Goal: Task Accomplishment & Management: Manage account settings

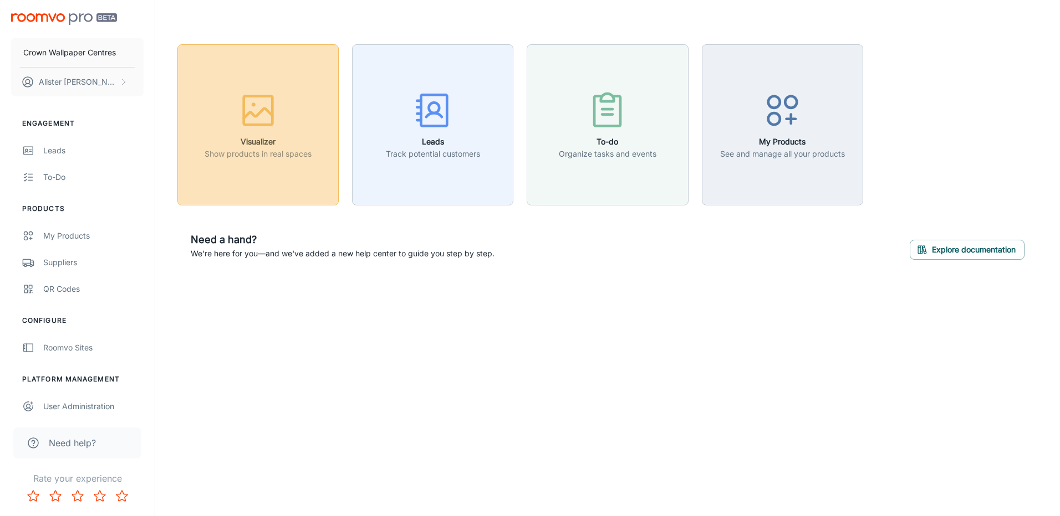
click at [254, 175] on button "Visualizer Show products in real spaces" at bounding box center [257, 124] width 161 height 161
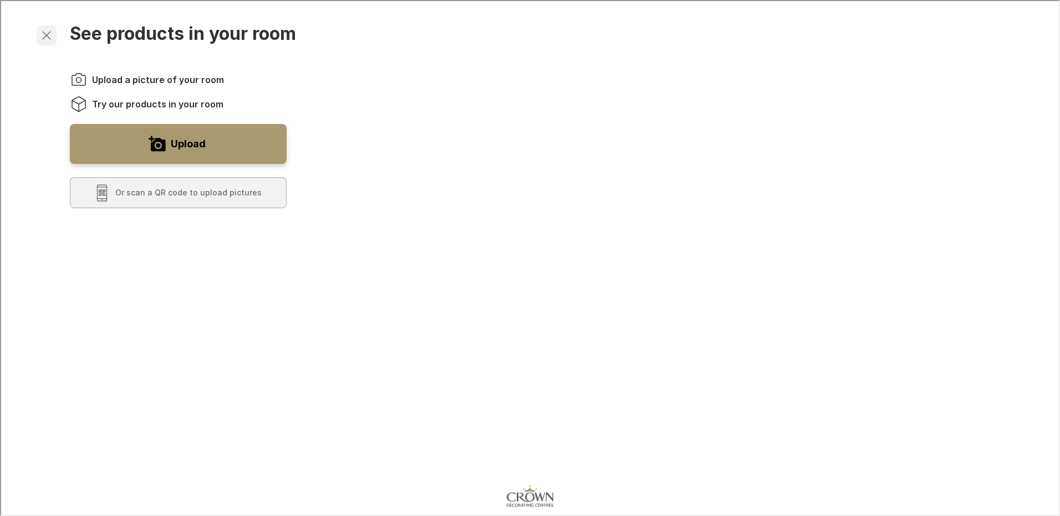
click at [47, 35] on line "Exit visualizer" at bounding box center [46, 34] width 8 height 8
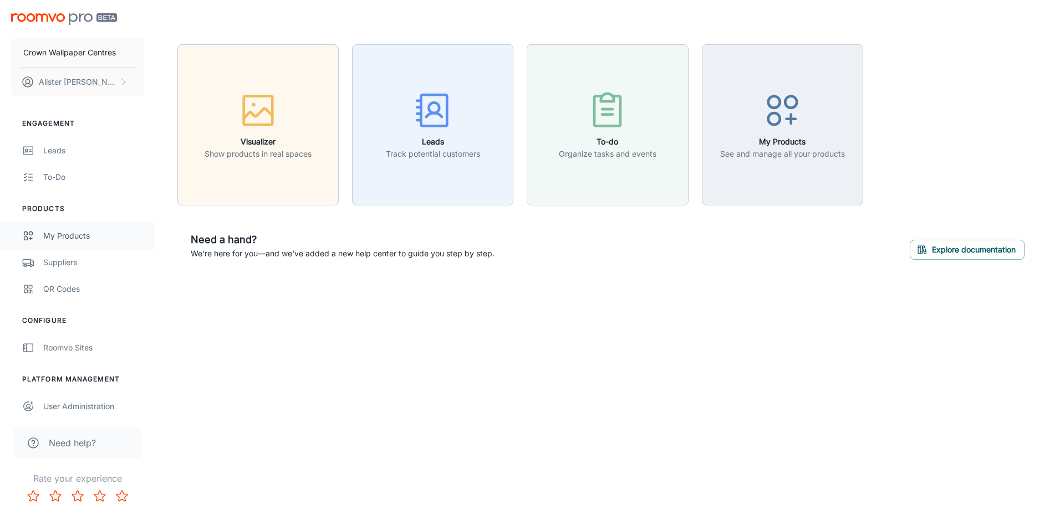
click at [75, 241] on div "My Products" at bounding box center [93, 236] width 100 height 12
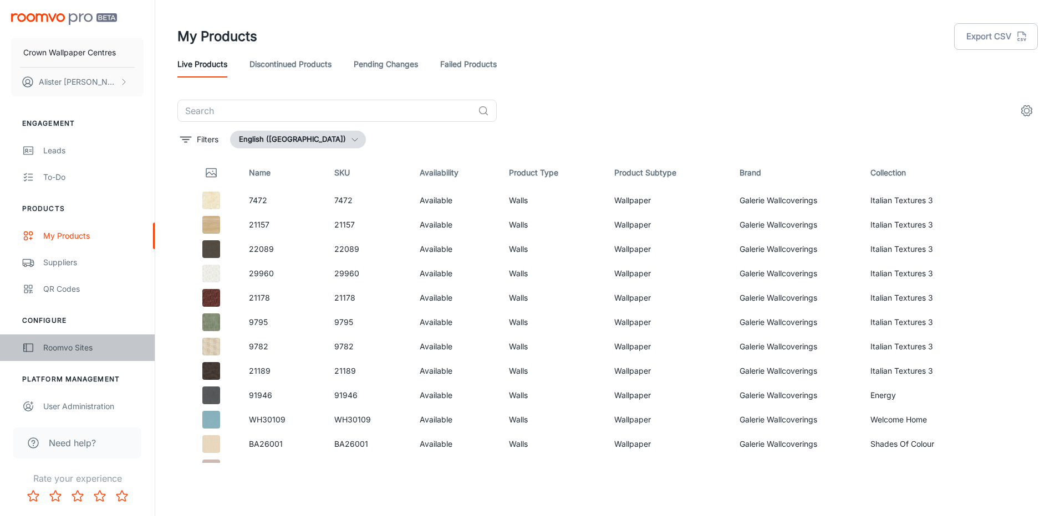
click at [94, 346] on div "Roomvo Sites" at bounding box center [93, 348] width 100 height 12
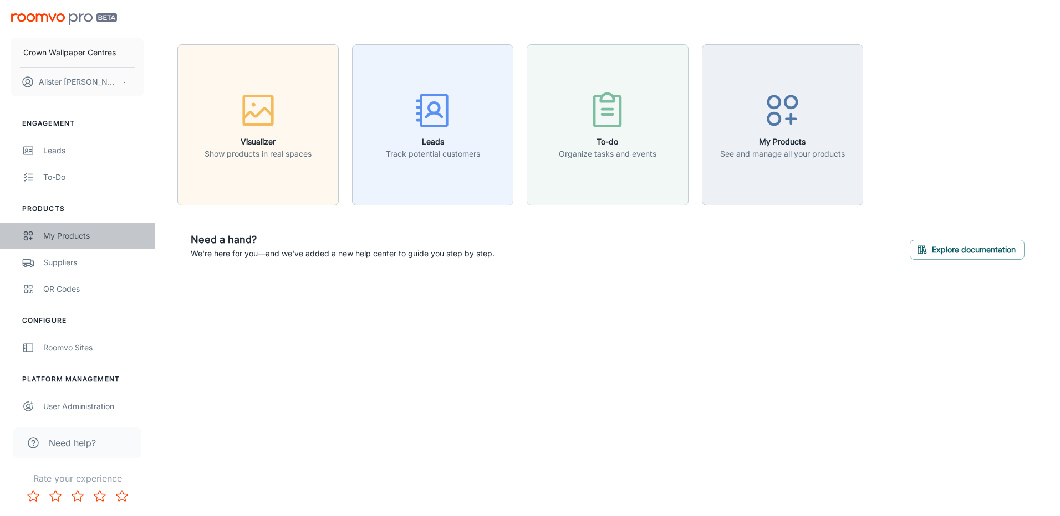
click at [72, 238] on div "My Products" at bounding box center [93, 236] width 100 height 12
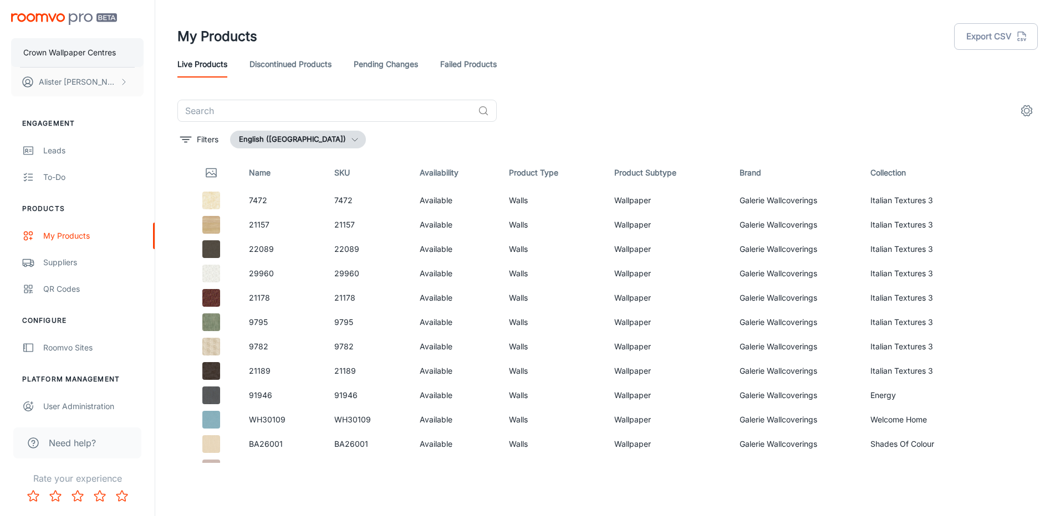
click at [91, 51] on p "Crown Wallpaper Centres" at bounding box center [69, 53] width 93 height 12
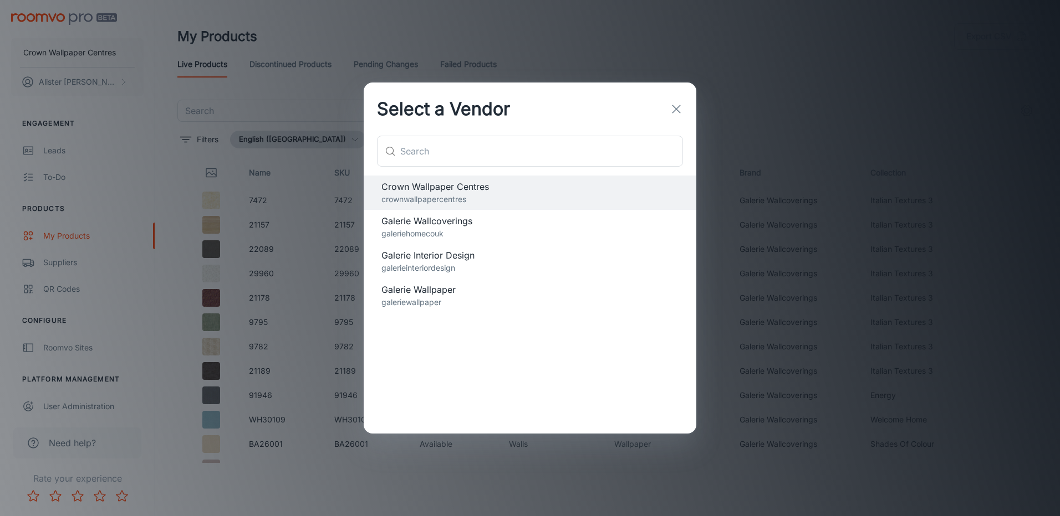
click at [443, 296] on span "Galerie Wallpaper" at bounding box center [529, 289] width 297 height 13
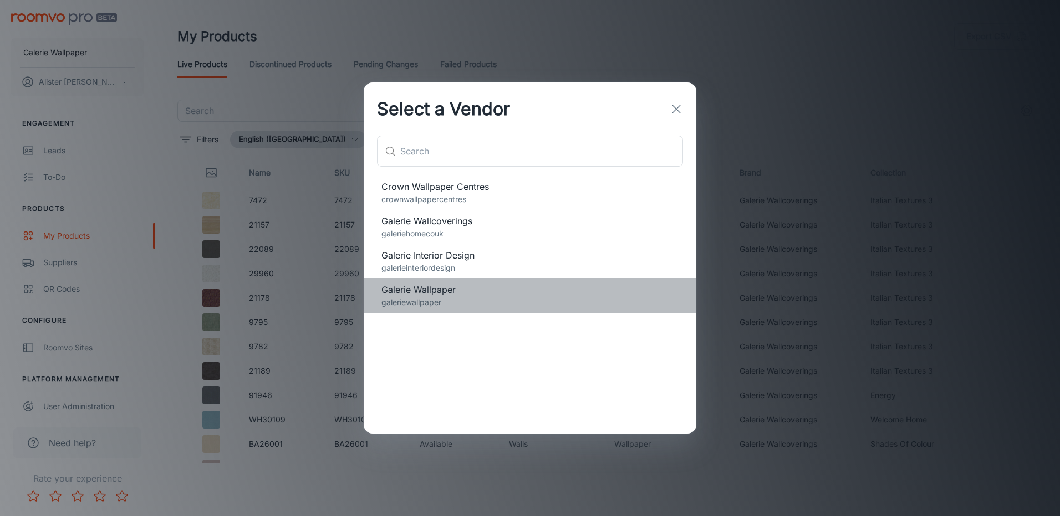
click at [415, 297] on p "galeriewallpaper" at bounding box center [529, 302] width 297 height 12
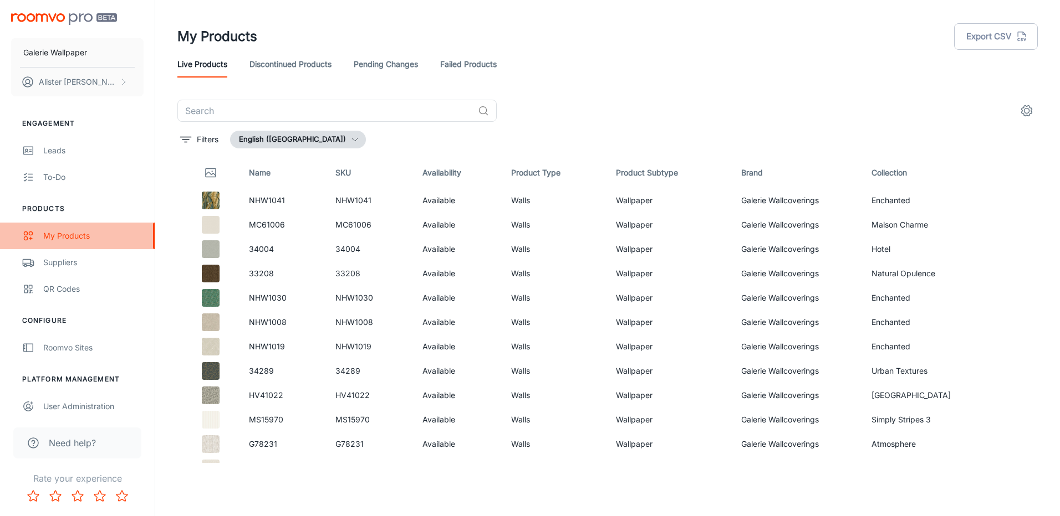
click at [66, 240] on div "My Products" at bounding box center [93, 236] width 100 height 12
click at [1020, 110] on icon "settings" at bounding box center [1026, 110] width 13 height 13
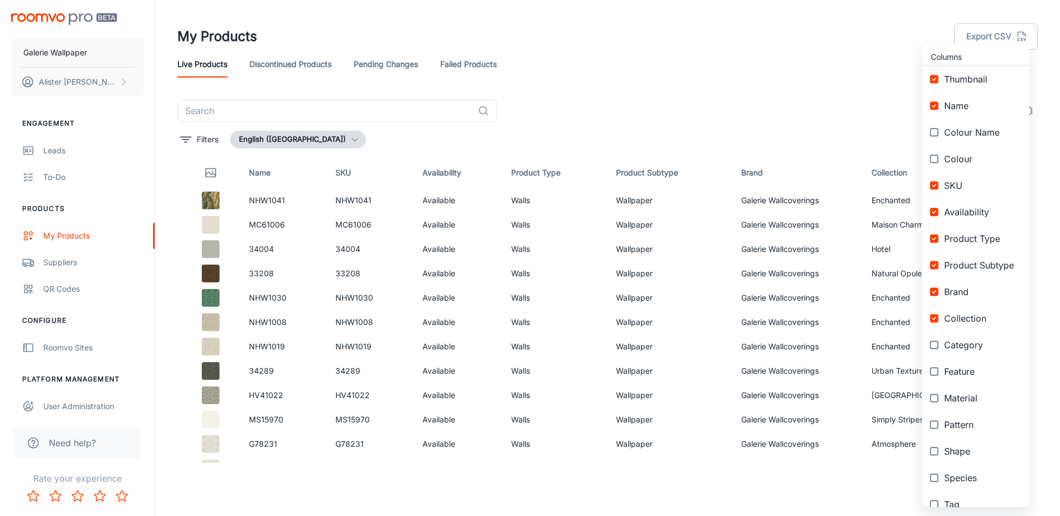
scroll to position [95, 0]
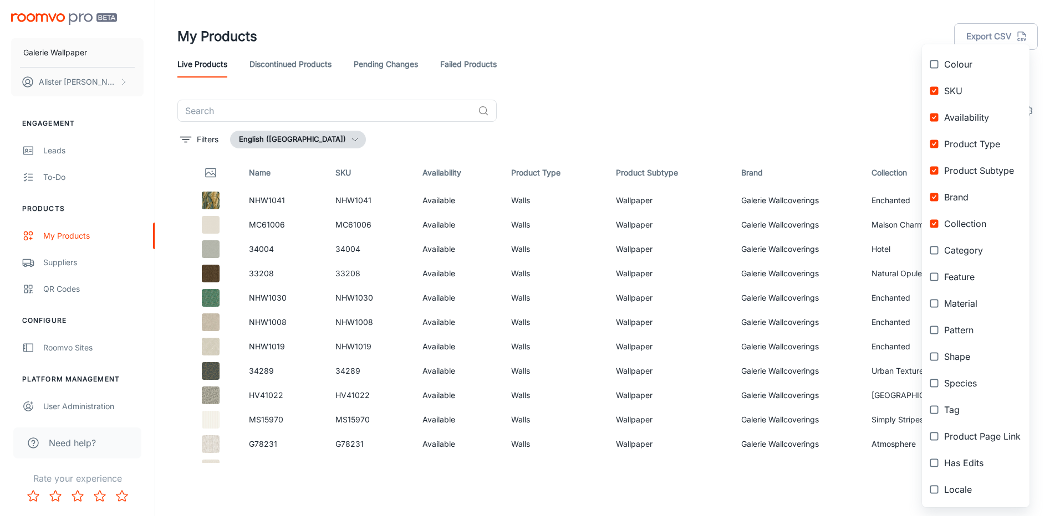
click at [672, 111] on div at bounding box center [530, 258] width 1060 height 516
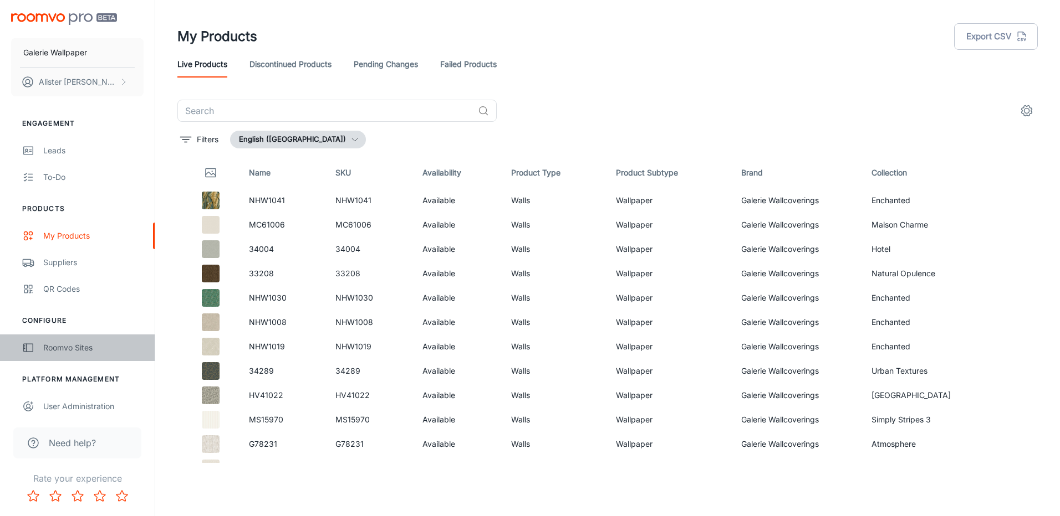
click at [74, 350] on div "Roomvo Sites" at bounding box center [93, 348] width 100 height 12
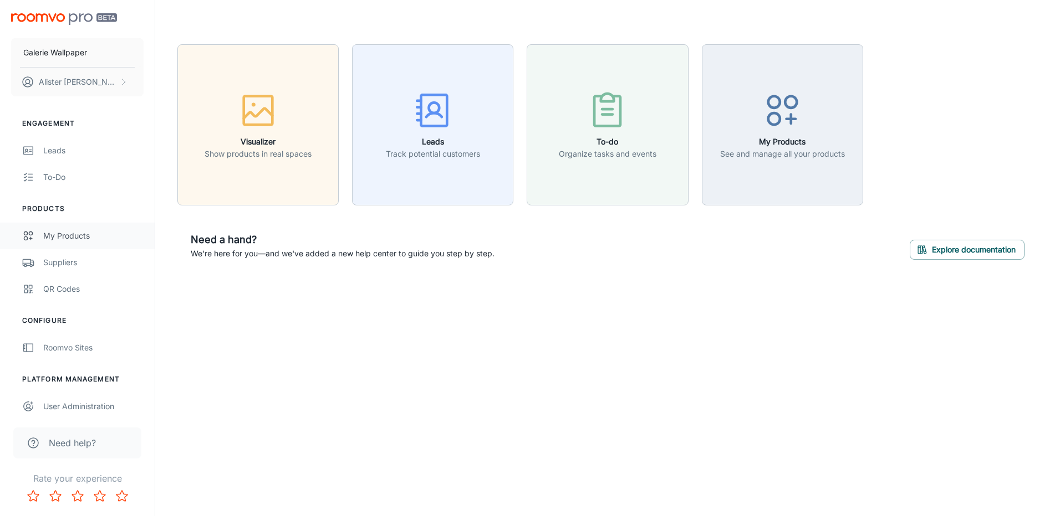
click at [73, 241] on div "My Products" at bounding box center [93, 236] width 100 height 12
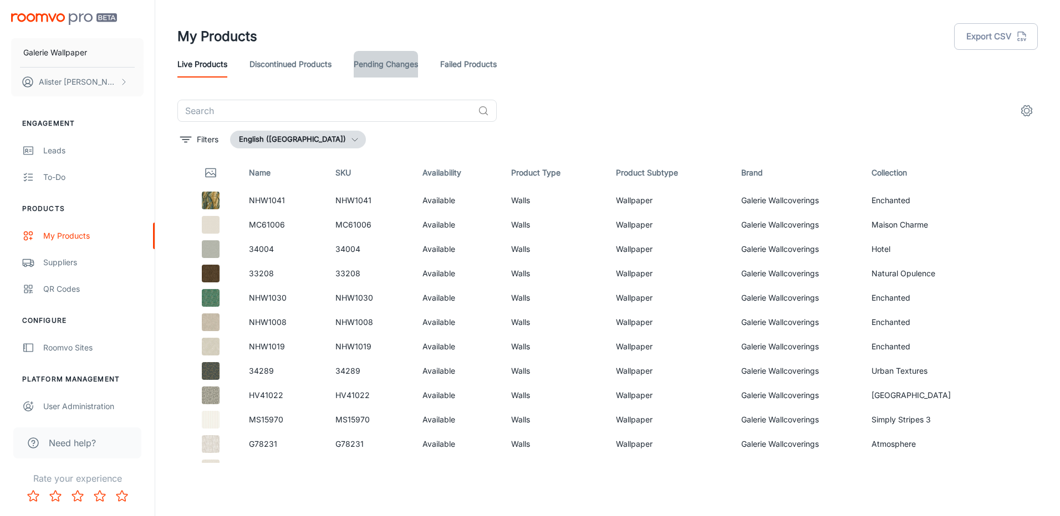
click at [380, 65] on link "Pending Changes" at bounding box center [386, 64] width 64 height 27
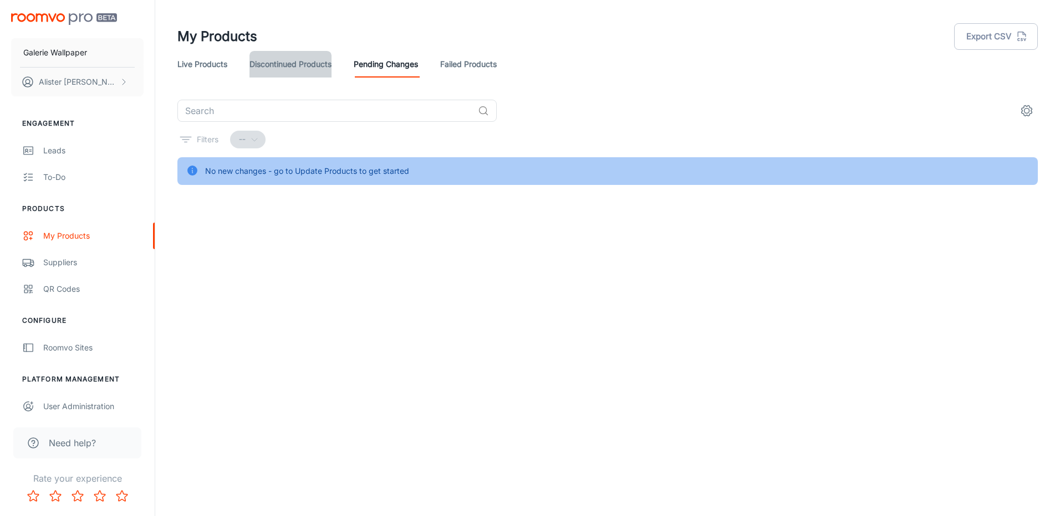
click at [277, 70] on link "Discontinued Products" at bounding box center [290, 64] width 82 height 27
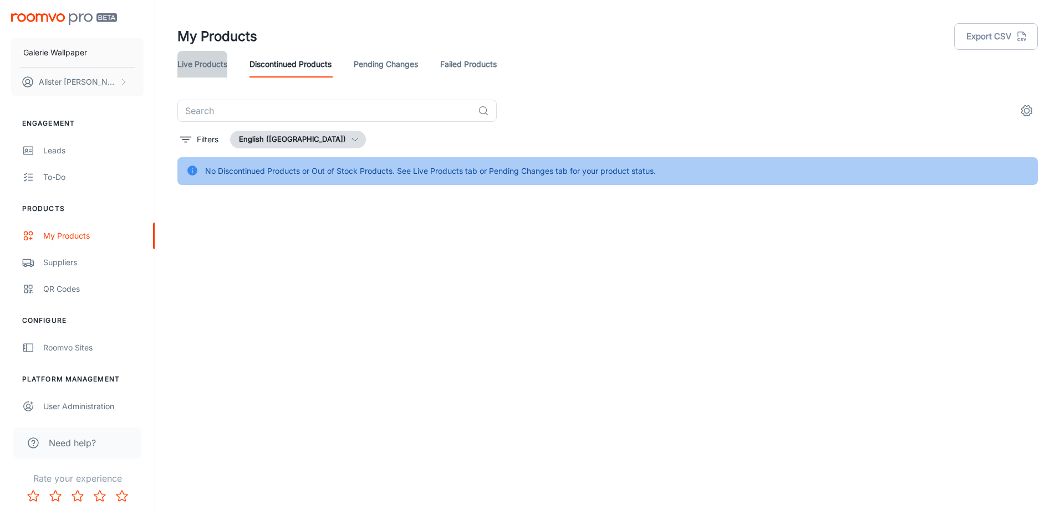
click at [203, 70] on link "Live Products" at bounding box center [202, 64] width 50 height 27
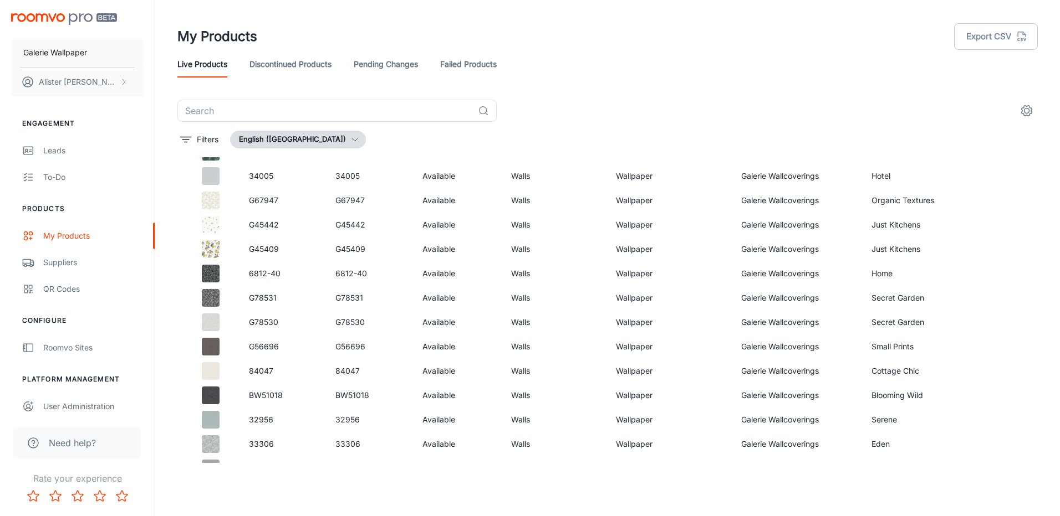
scroll to position [1286, 0]
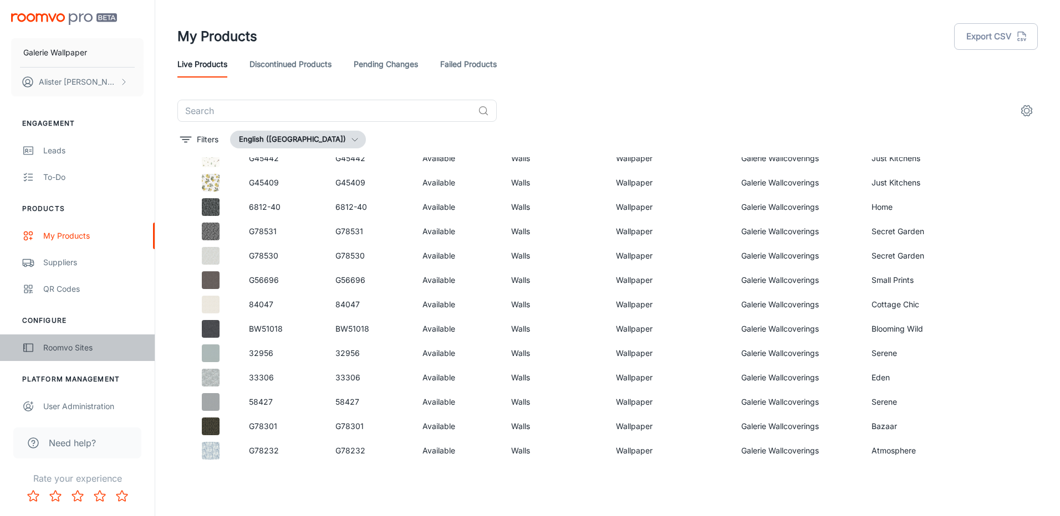
click at [73, 349] on div "Roomvo Sites" at bounding box center [93, 348] width 100 height 12
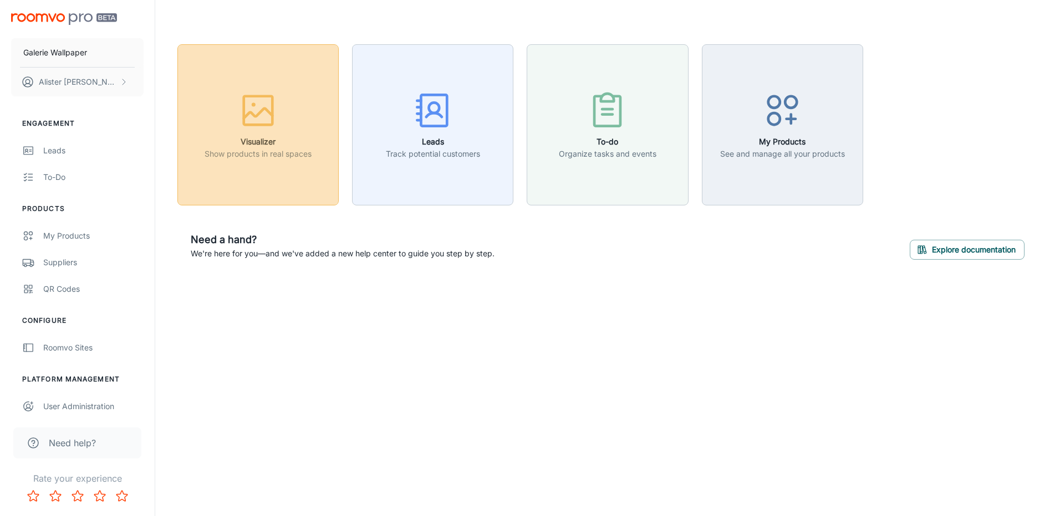
click at [241, 145] on h6 "Visualizer" at bounding box center [257, 142] width 107 height 12
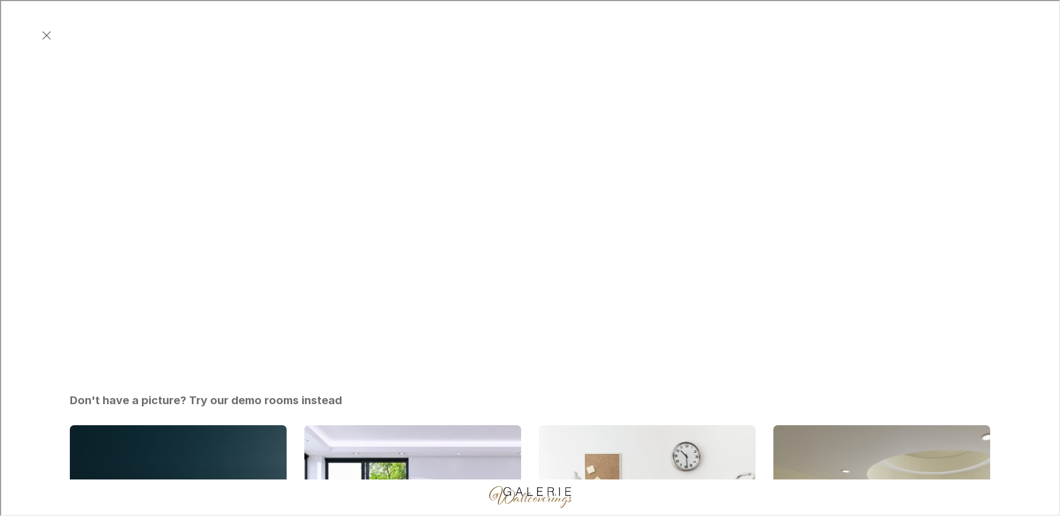
scroll to position [440, 0]
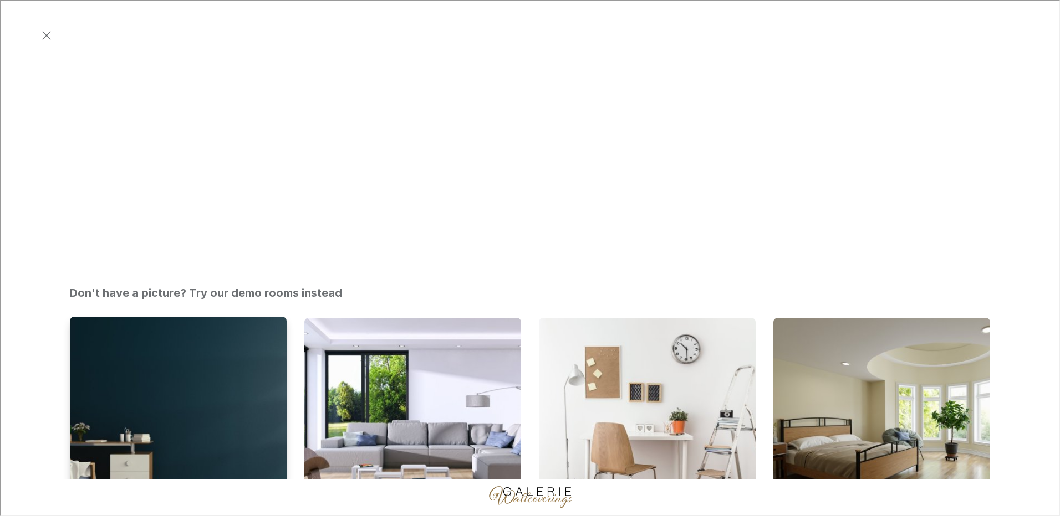
click at [214, 316] on img "Office" at bounding box center [178, 426] width 219 height 220
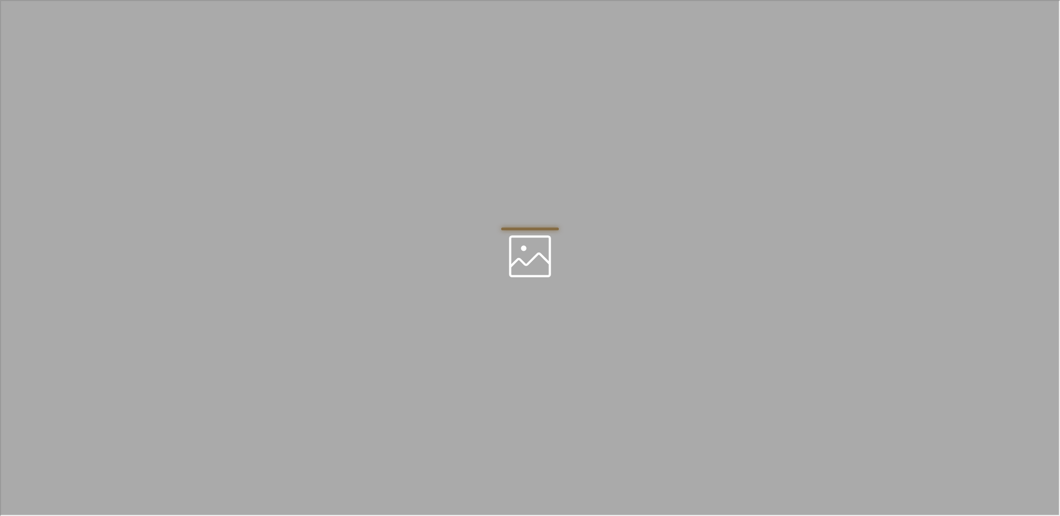
scroll to position [0, 0]
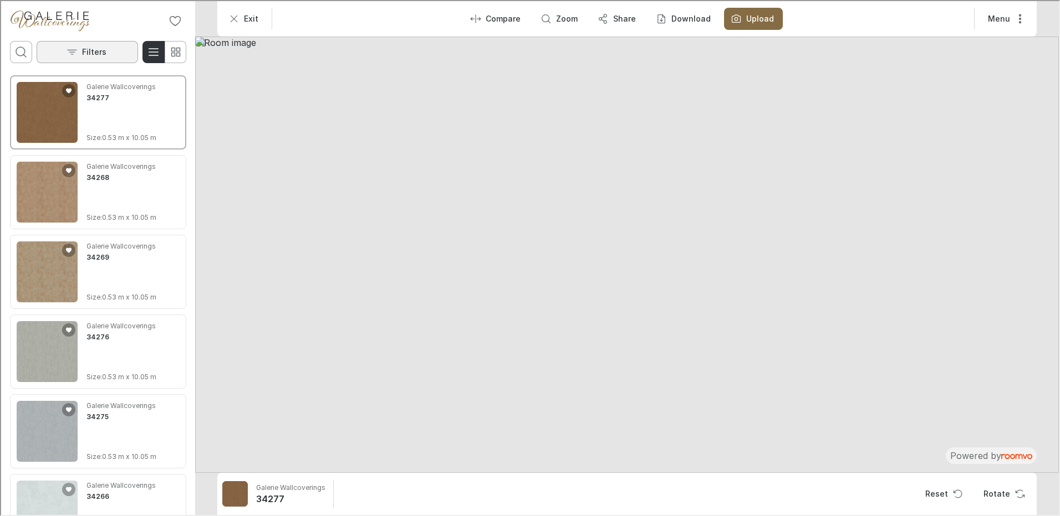
click at [86, 52] on p "Filters" at bounding box center [93, 50] width 24 height 11
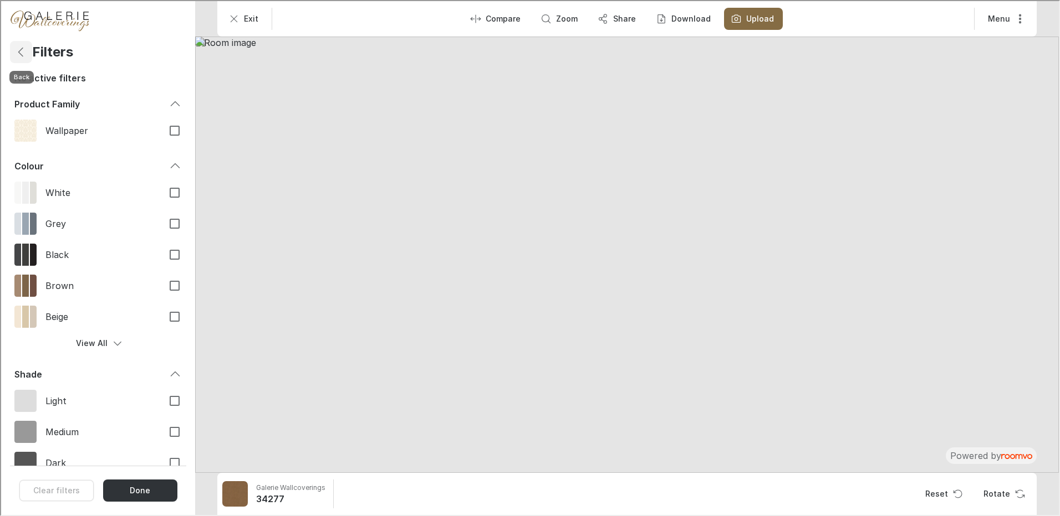
click at [23, 50] on icon "Back" at bounding box center [19, 50] width 13 height 13
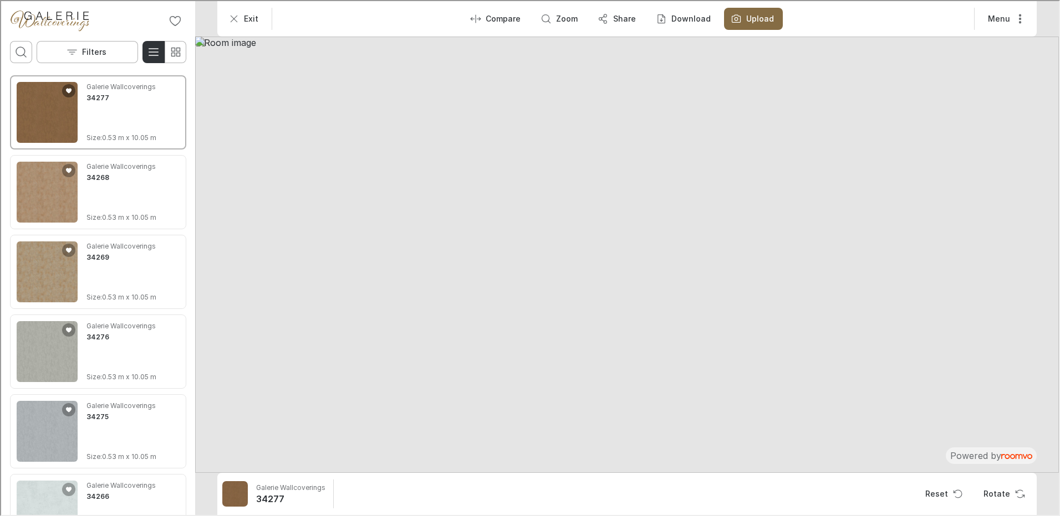
click at [67, 88] on icon "Add 34277 to favorites" at bounding box center [68, 90] width 6 height 6
click at [171, 22] on icon "Favorite products" at bounding box center [173, 19] width 13 height 13
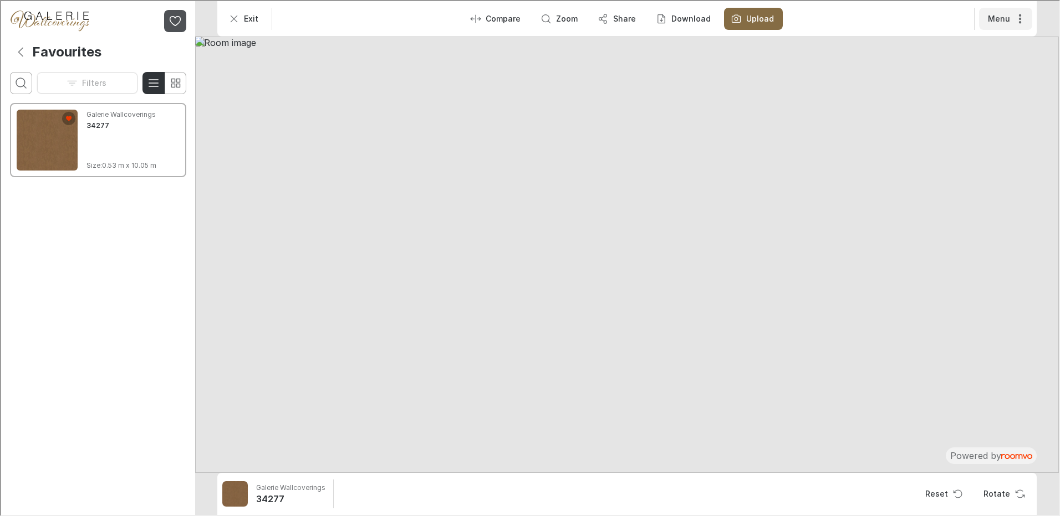
click at [1021, 15] on icon "More actions" at bounding box center [1018, 17] width 11 height 11
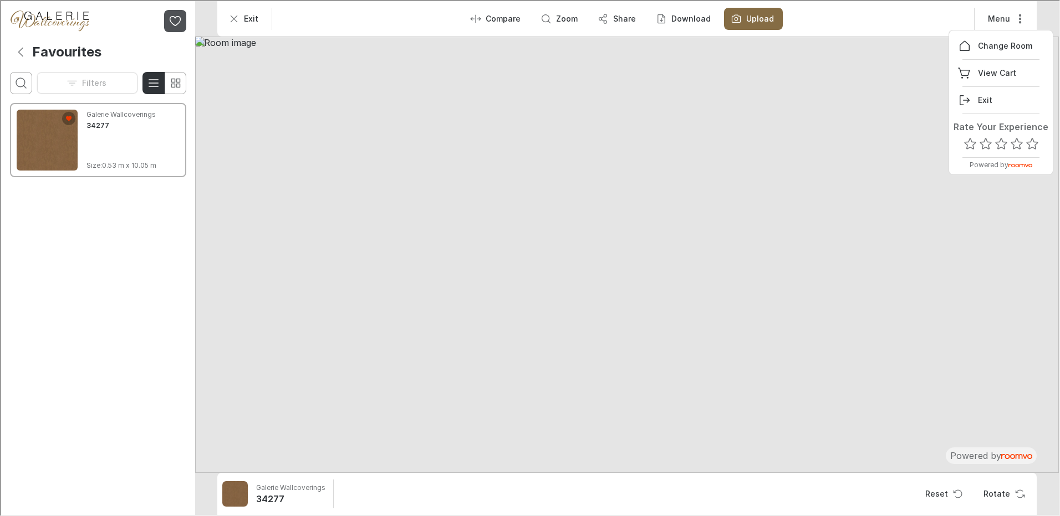
click at [836, 28] on div at bounding box center [528, 257] width 1057 height 514
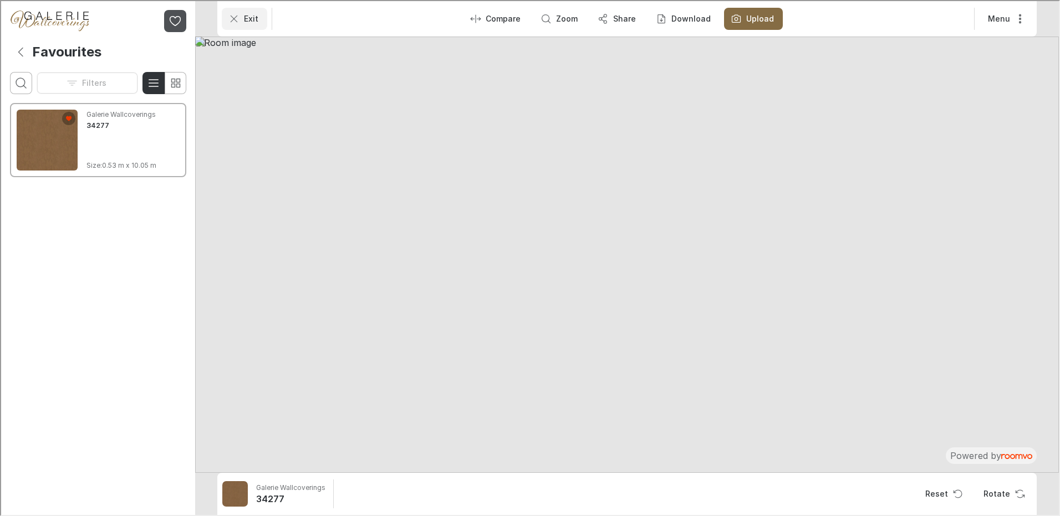
click at [241, 24] on button "Exit" at bounding box center [243, 18] width 45 height 22
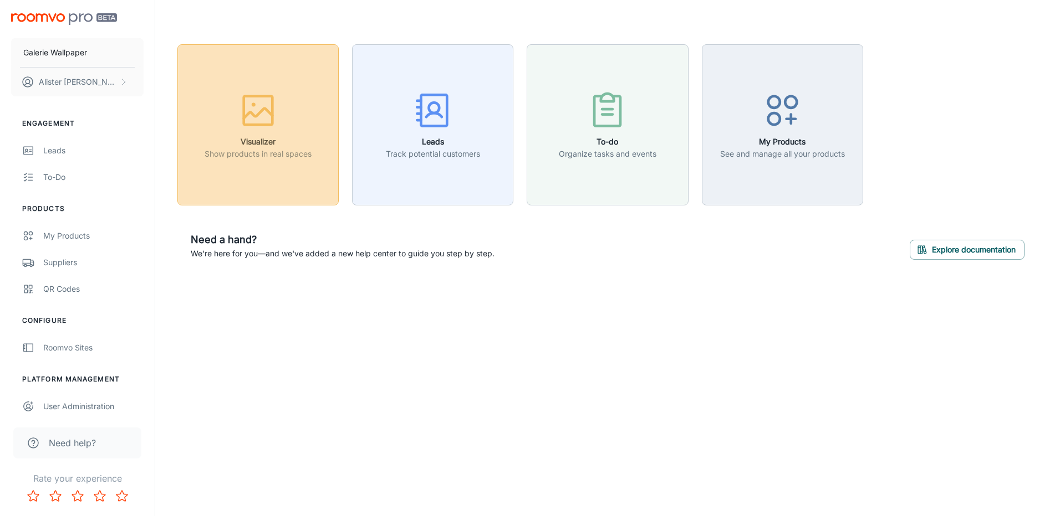
click at [248, 125] on rect "button" at bounding box center [258, 110] width 29 height 29
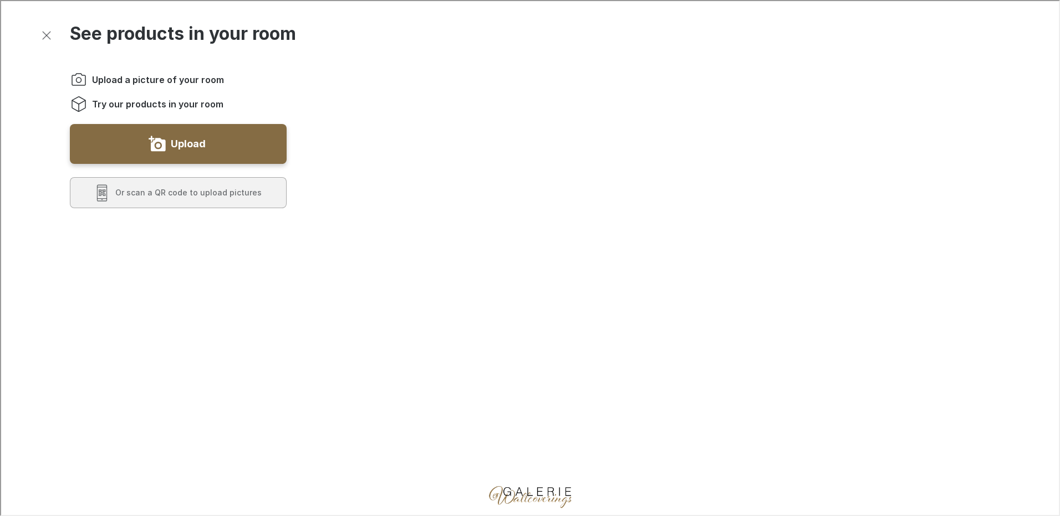
scroll to position [222, 0]
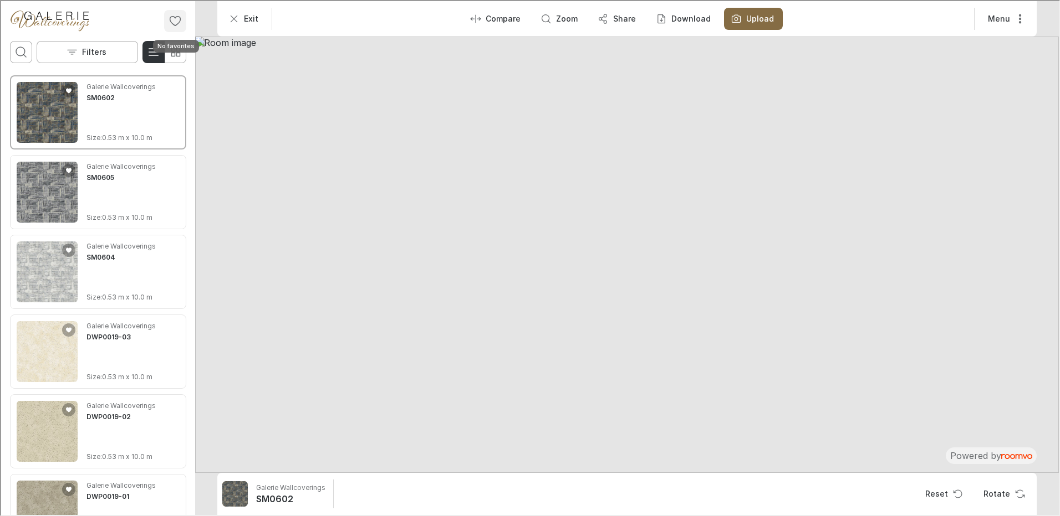
click at [177, 16] on icon "No favorites" at bounding box center [173, 19] width 13 height 13
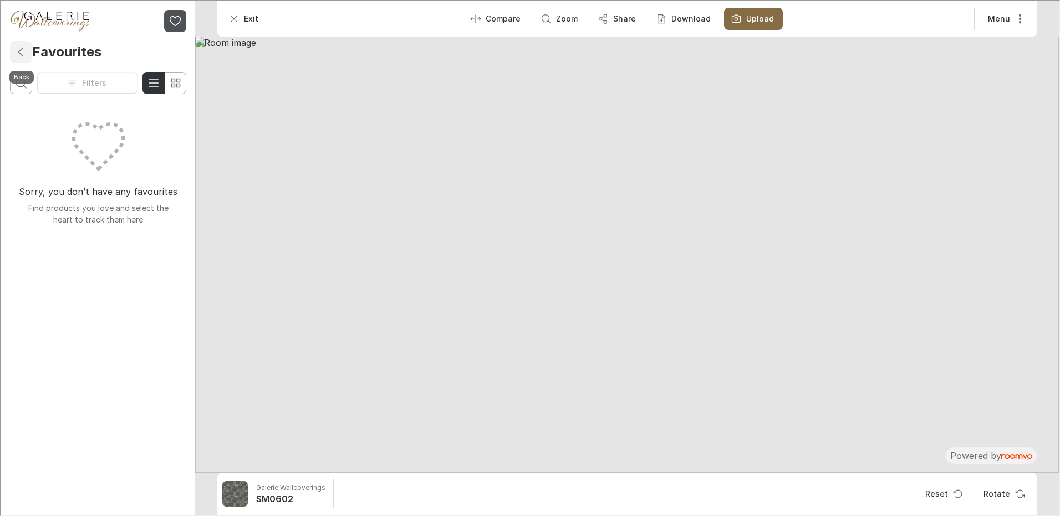
click at [18, 52] on icon "Back" at bounding box center [19, 50] width 13 height 13
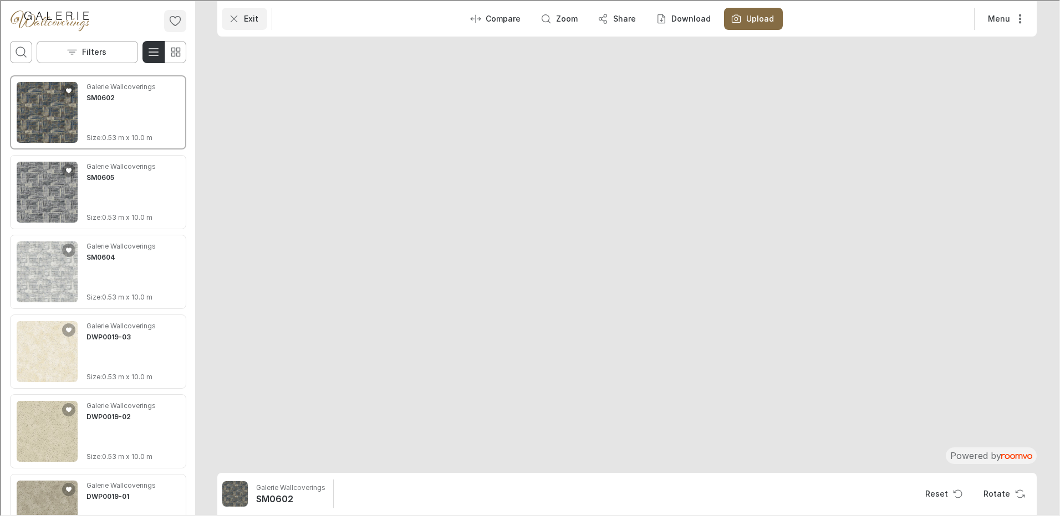
click at [249, 15] on p "Exit" at bounding box center [250, 17] width 14 height 11
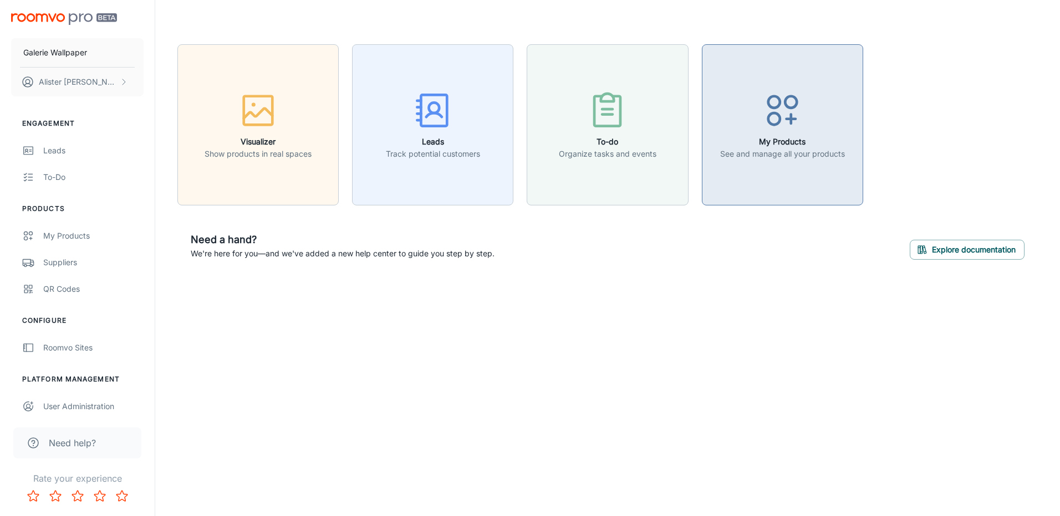
click at [759, 149] on p "See and manage all your products" at bounding box center [782, 154] width 125 height 12
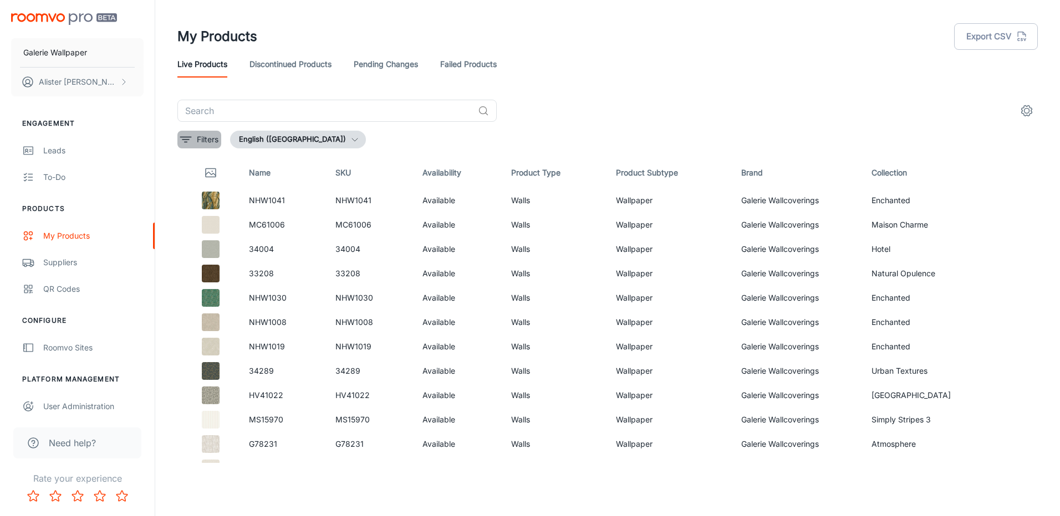
click at [195, 142] on button "Filters" at bounding box center [199, 140] width 44 height 18
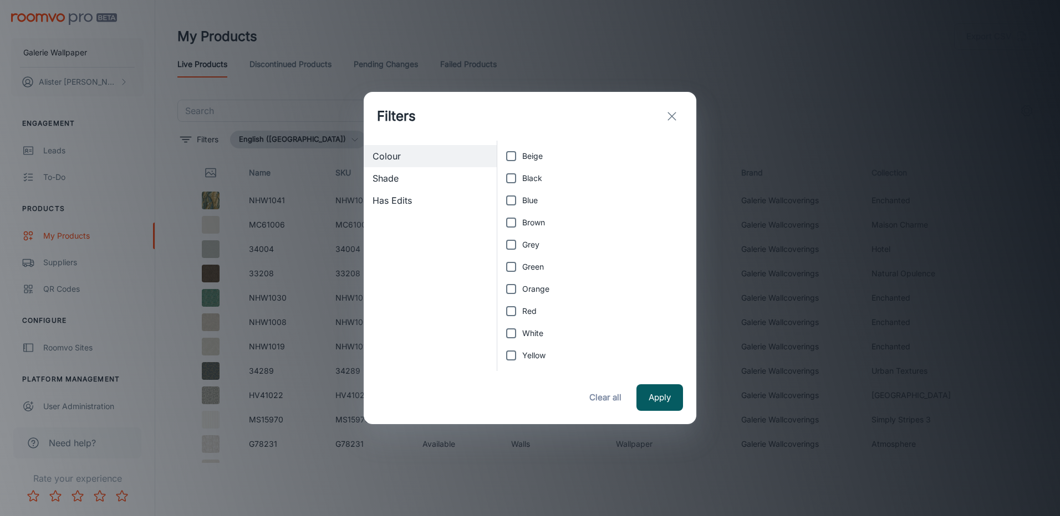
click at [608, 398] on button "Clear all" at bounding box center [605, 398] width 44 height 27
click at [671, 110] on icon "exit" at bounding box center [671, 116] width 13 height 13
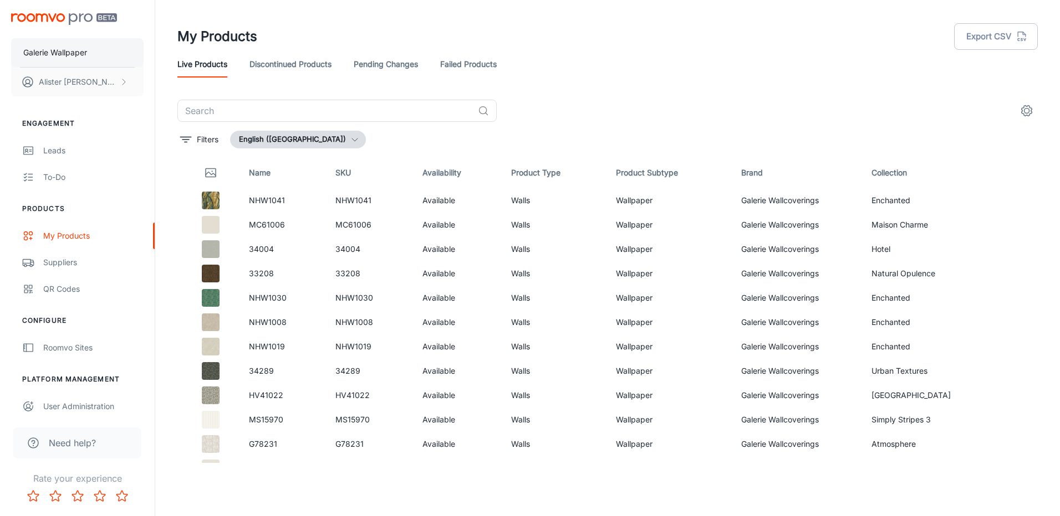
click at [102, 54] on button "Galerie Wallpaper" at bounding box center [77, 52] width 132 height 29
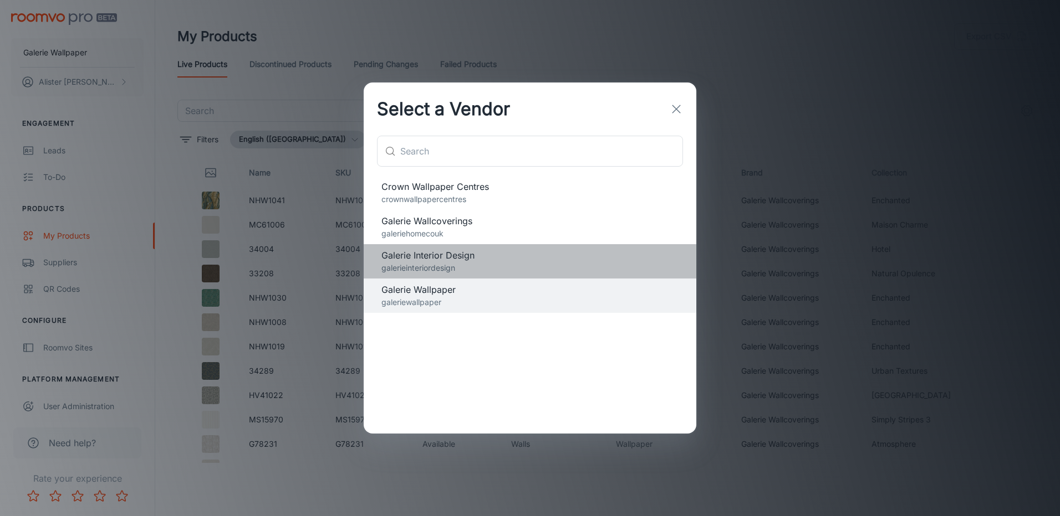
click at [402, 263] on p "galerieinteriordesign" at bounding box center [529, 268] width 297 height 12
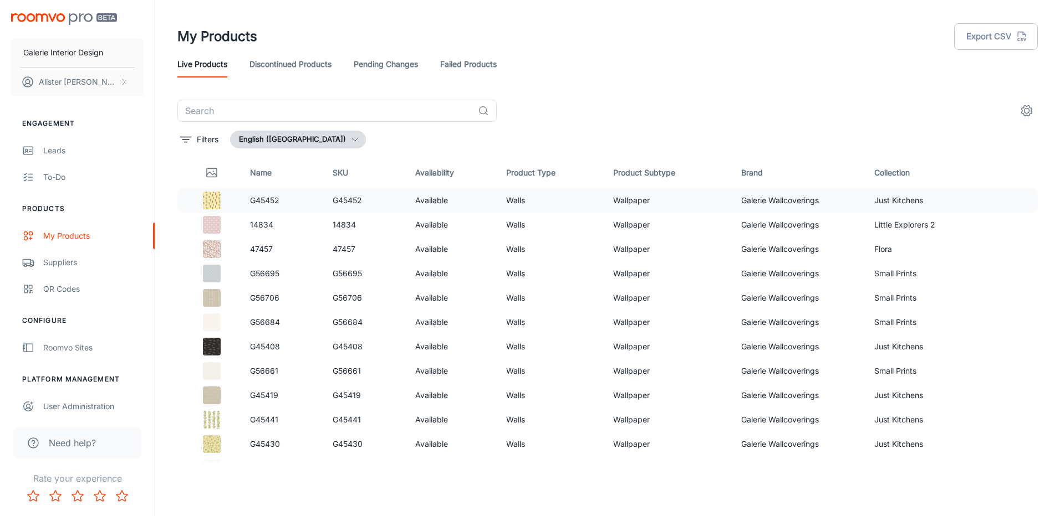
click at [211, 203] on img at bounding box center [212, 201] width 18 height 18
click at [253, 201] on p "G45452" at bounding box center [282, 201] width 65 height 12
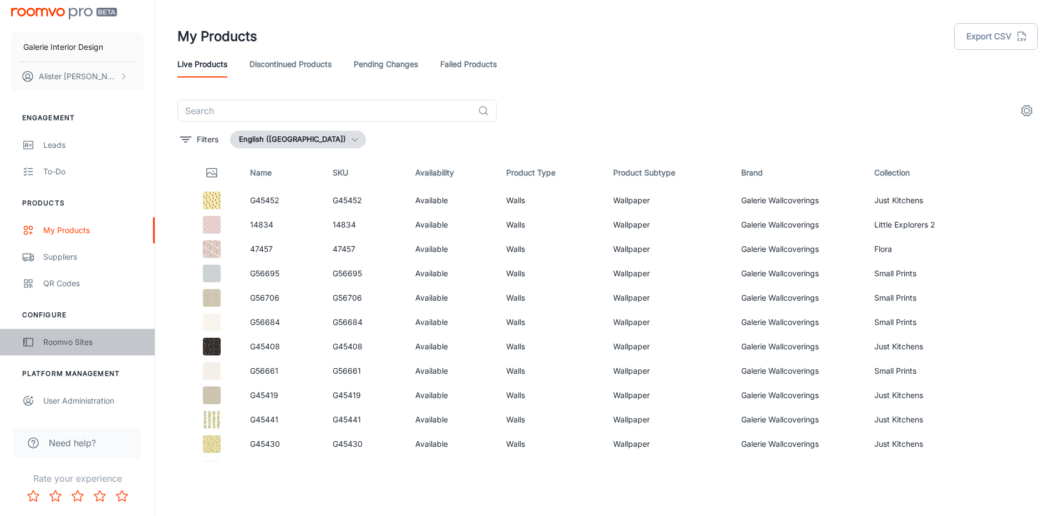
click at [86, 341] on div "Roomvo Sites" at bounding box center [93, 342] width 100 height 12
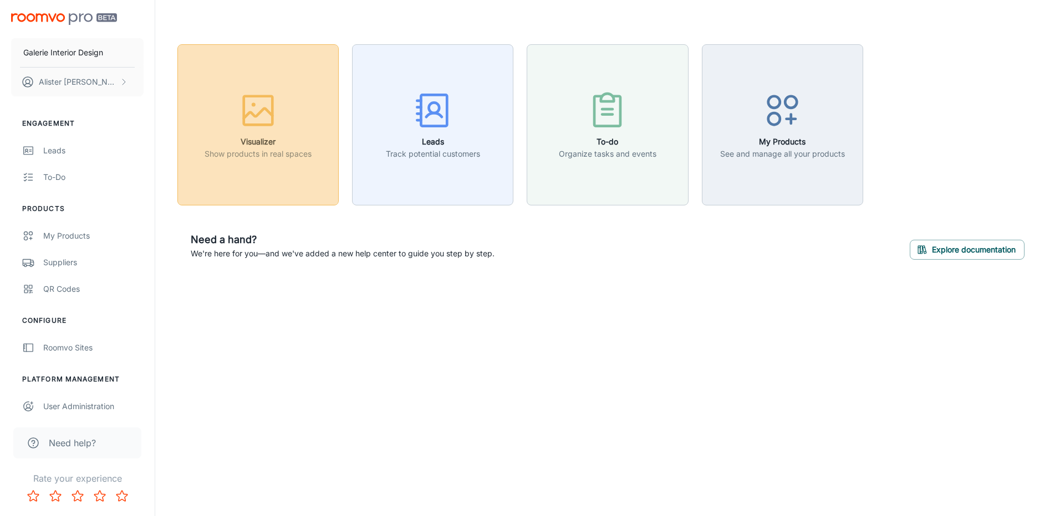
click at [240, 169] on button "Visualizer Show products in real spaces" at bounding box center [257, 124] width 161 height 161
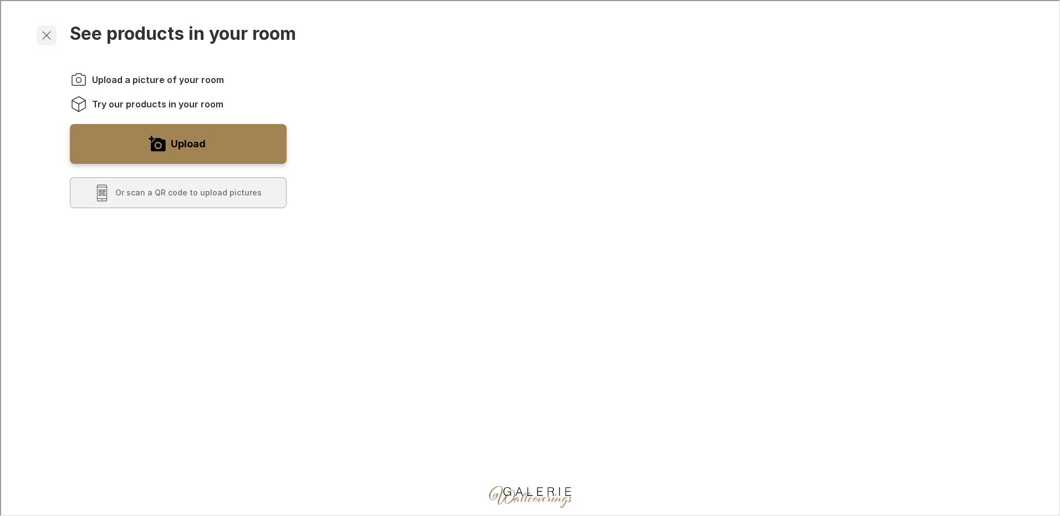
click at [45, 33] on line "Exit visualizer" at bounding box center [46, 34] width 8 height 8
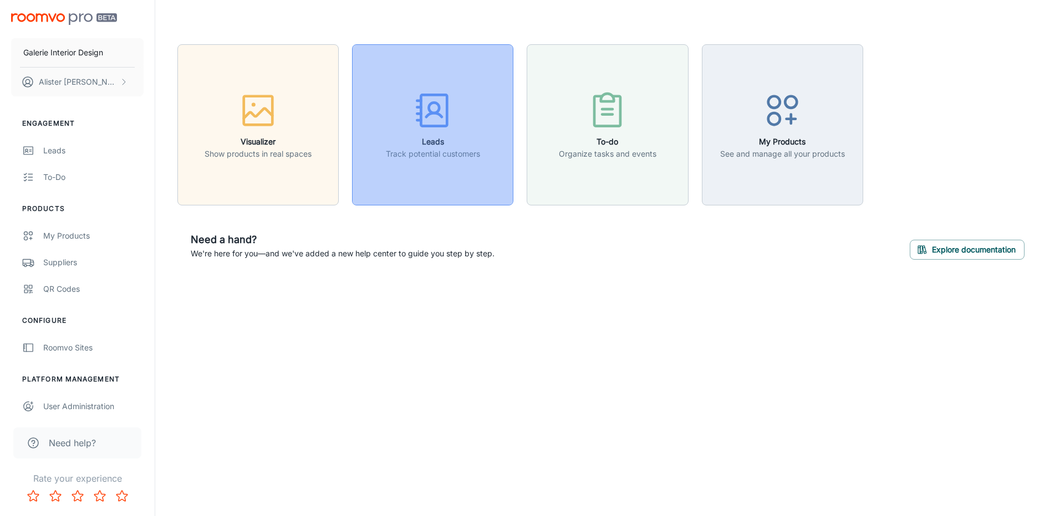
click at [428, 176] on button "Leads Track potential customers" at bounding box center [432, 124] width 161 height 161
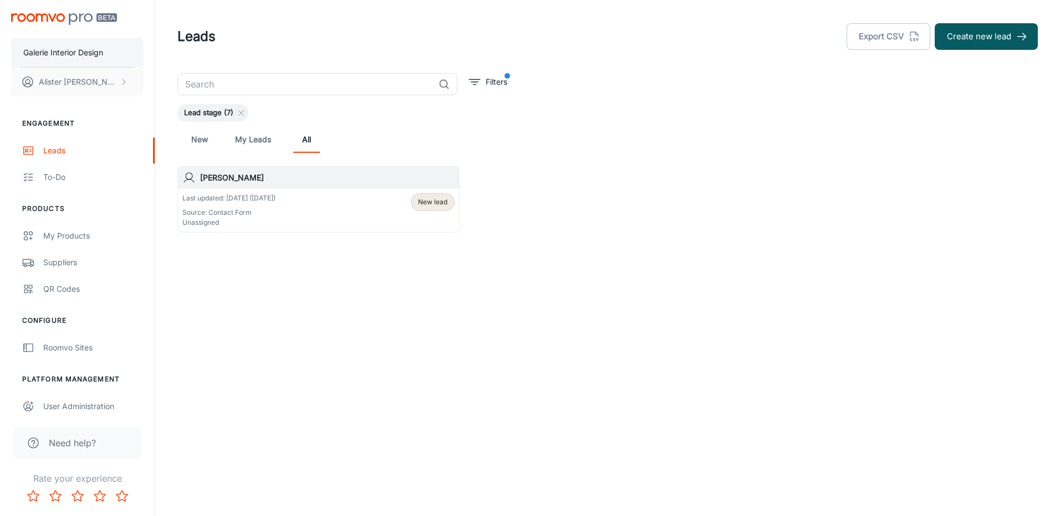
click at [78, 52] on p "Galerie Interior Design" at bounding box center [63, 53] width 80 height 12
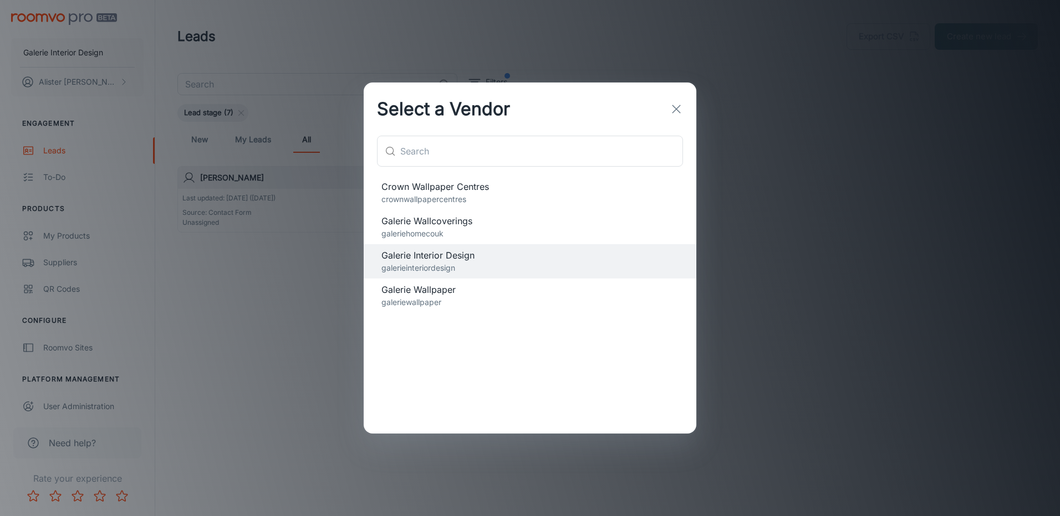
click at [454, 233] on p "galeriehomecouk" at bounding box center [529, 234] width 297 height 12
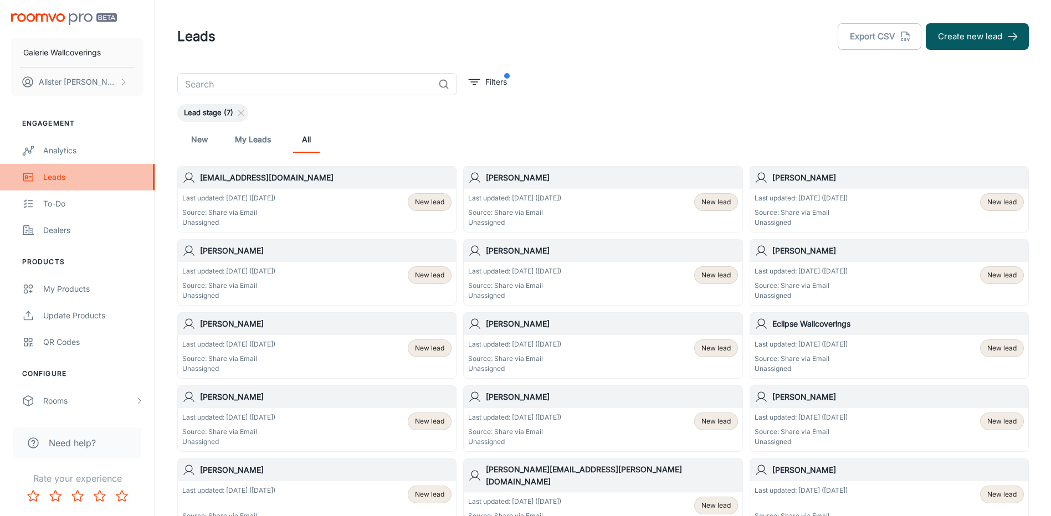
click at [59, 173] on div "Leads" at bounding box center [93, 177] width 100 height 12
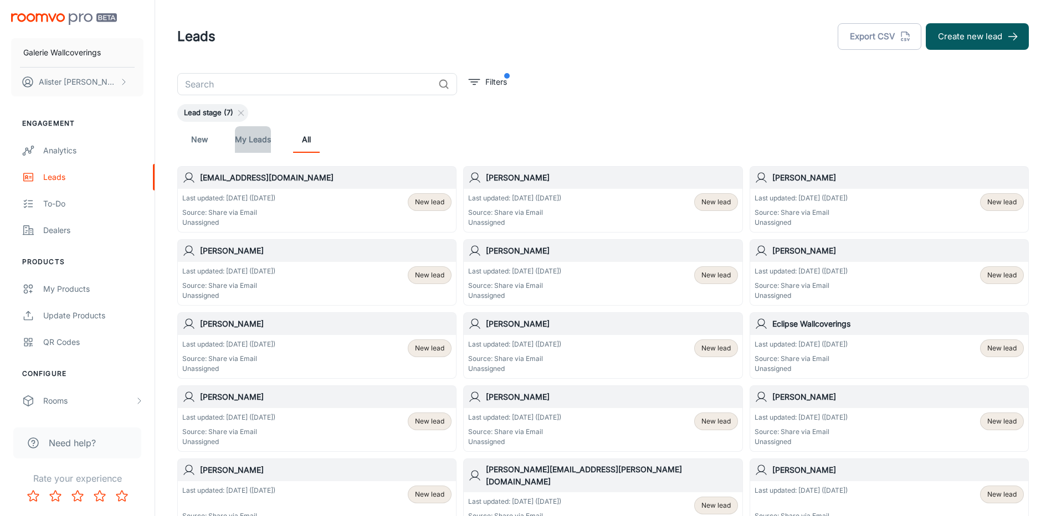
click at [249, 139] on link "My Leads" at bounding box center [253, 139] width 36 height 27
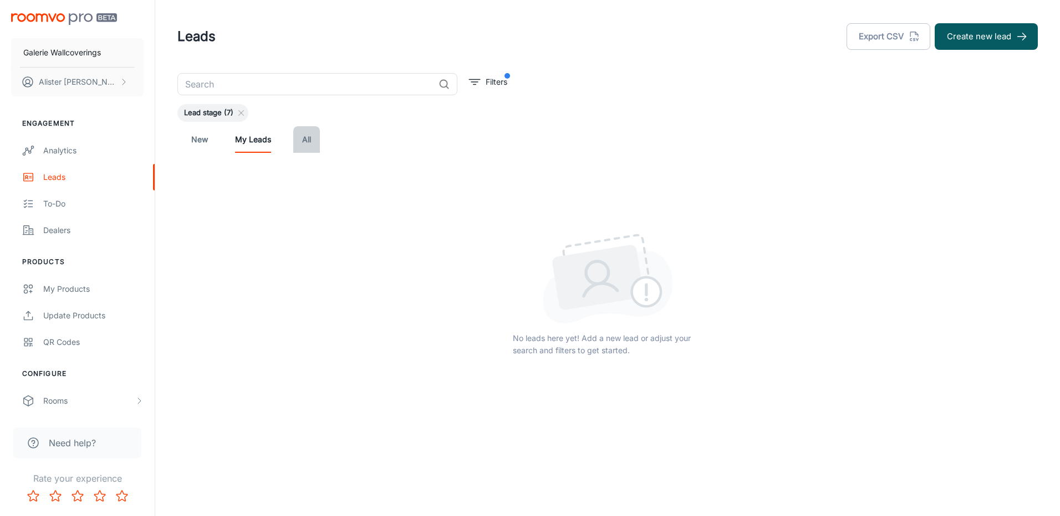
click at [296, 135] on link "All" at bounding box center [306, 139] width 27 height 27
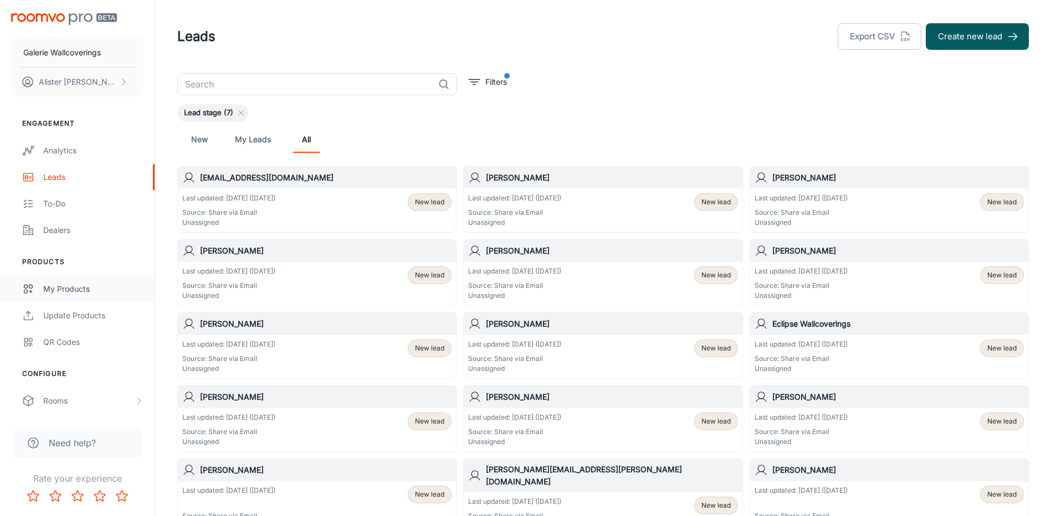
click at [74, 292] on div "My Products" at bounding box center [93, 289] width 100 height 12
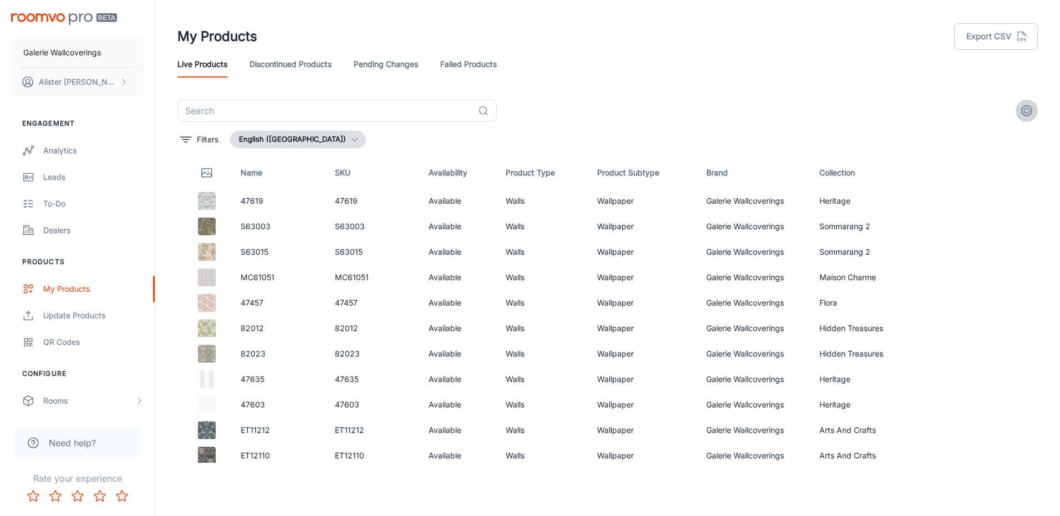
click at [1022, 108] on icon "settings" at bounding box center [1026, 111] width 11 height 11
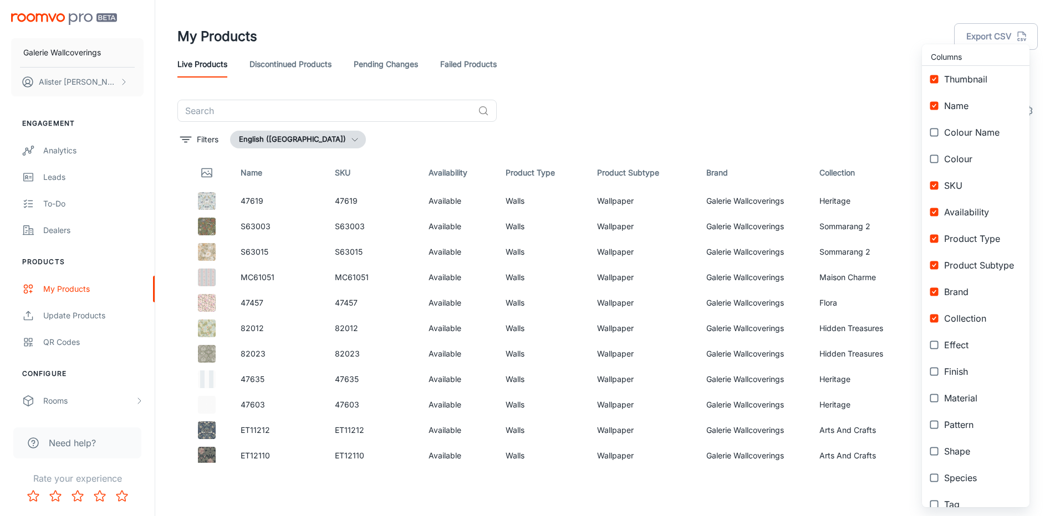
click at [830, 102] on div at bounding box center [530, 258] width 1060 height 516
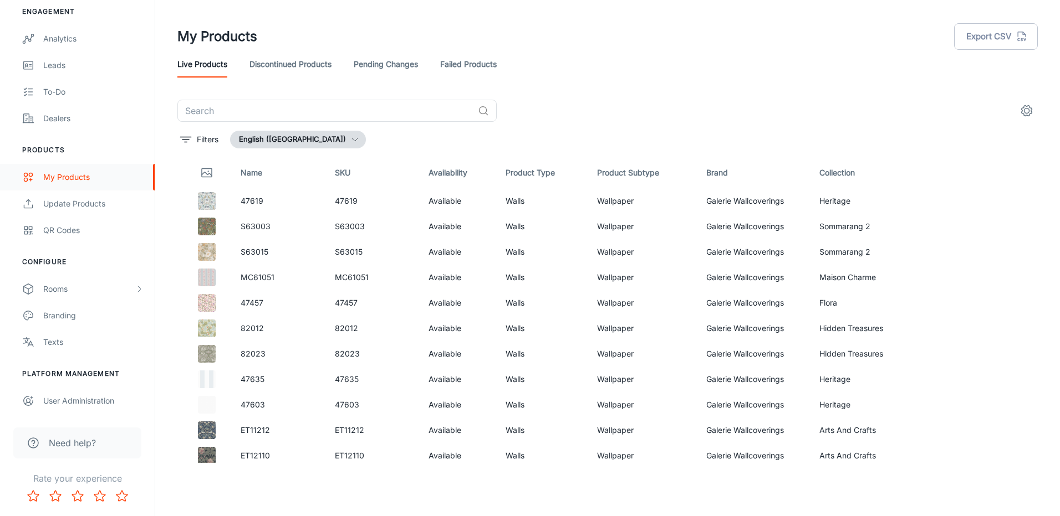
scroll to position [1, 0]
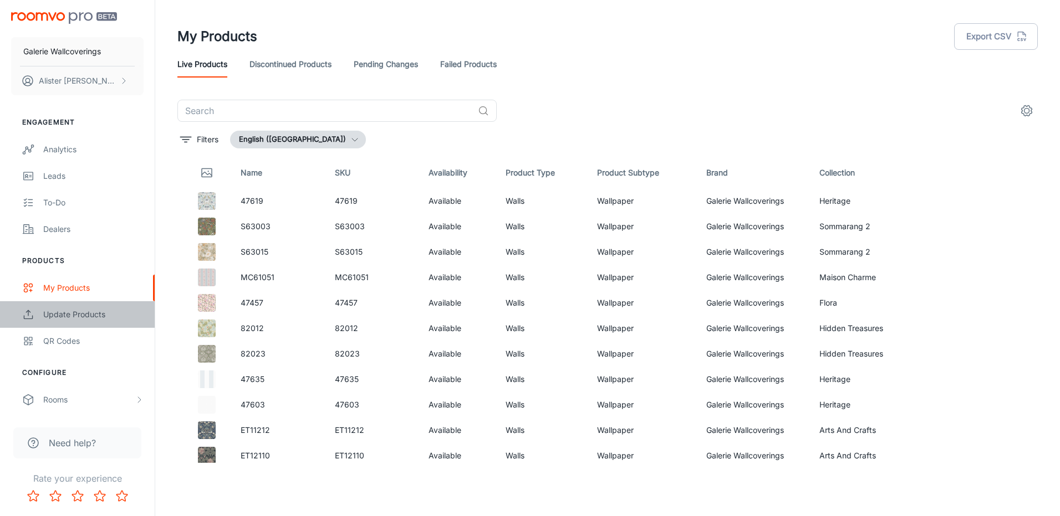
click at [78, 312] on div "Update Products" at bounding box center [93, 315] width 100 height 12
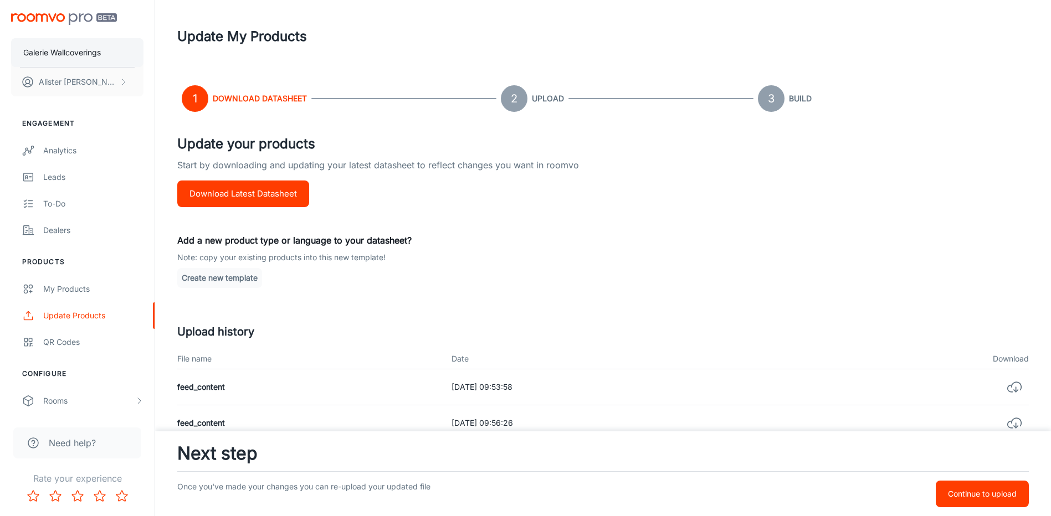
click at [64, 48] on p "Galerie Wallcoverings" at bounding box center [62, 53] width 78 height 12
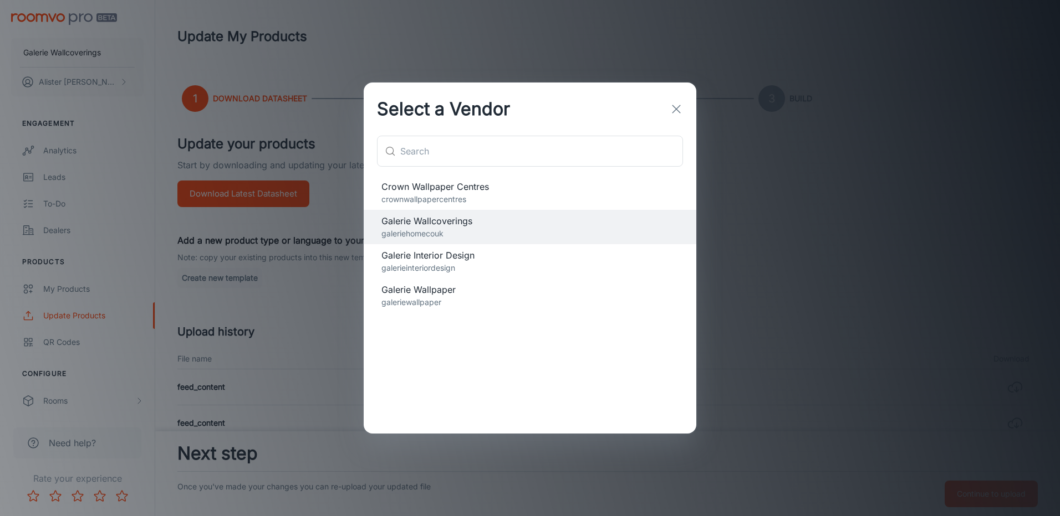
click at [424, 262] on span "Galerie Interior Design" at bounding box center [529, 255] width 297 height 13
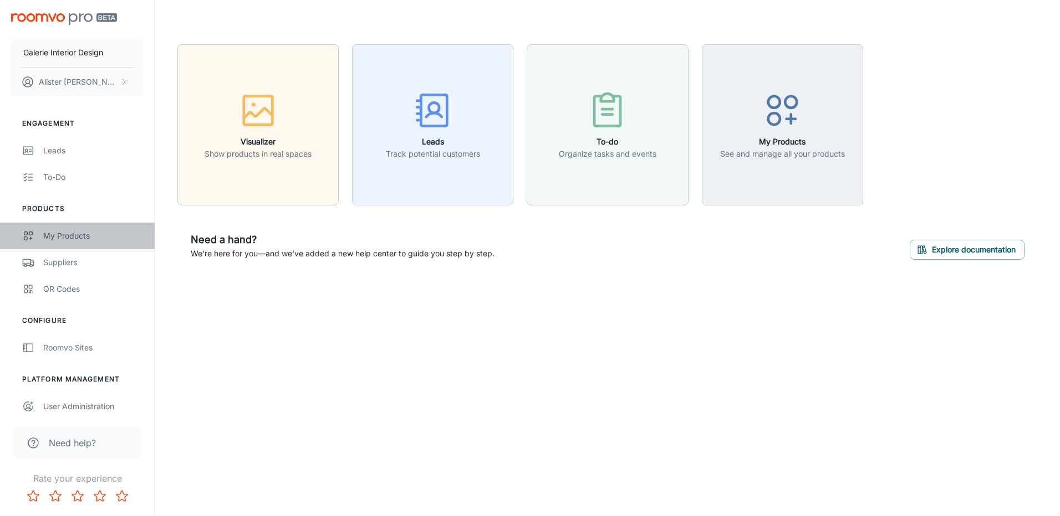
click at [60, 233] on div "My Products" at bounding box center [93, 236] width 100 height 12
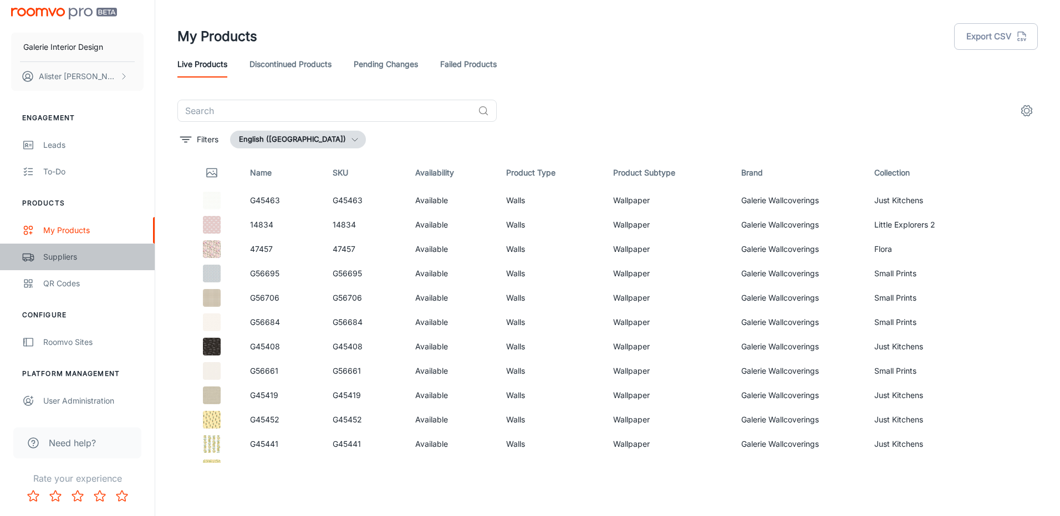
click at [59, 259] on div "Suppliers" at bounding box center [93, 257] width 100 height 12
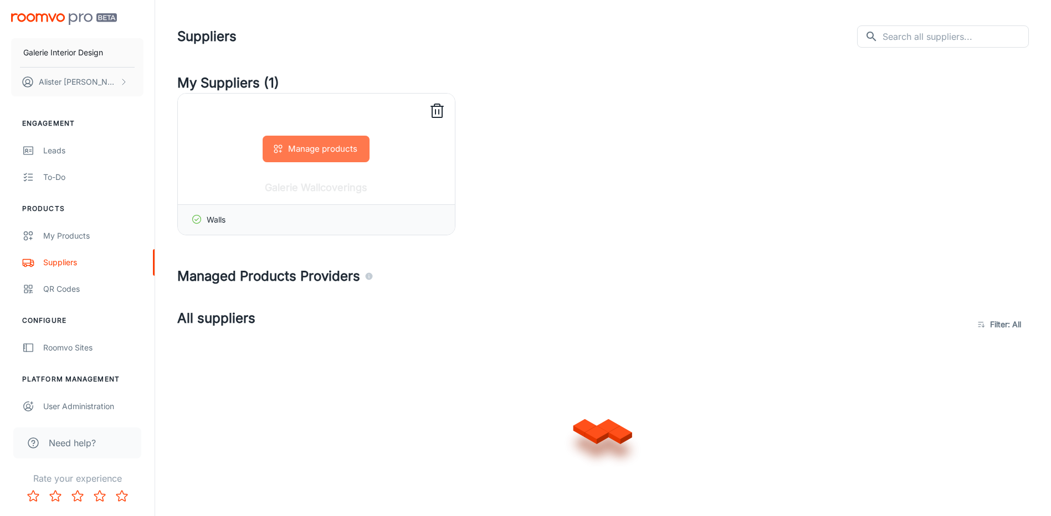
click at [297, 151] on button "Manage products" at bounding box center [316, 149] width 107 height 27
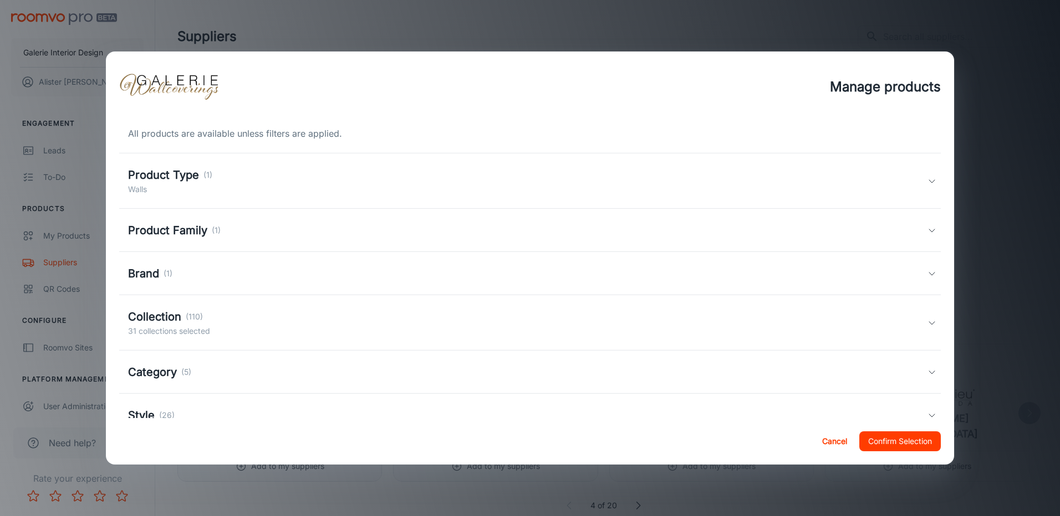
click at [224, 317] on div "Collection (110) 31 collections selected" at bounding box center [527, 323] width 799 height 29
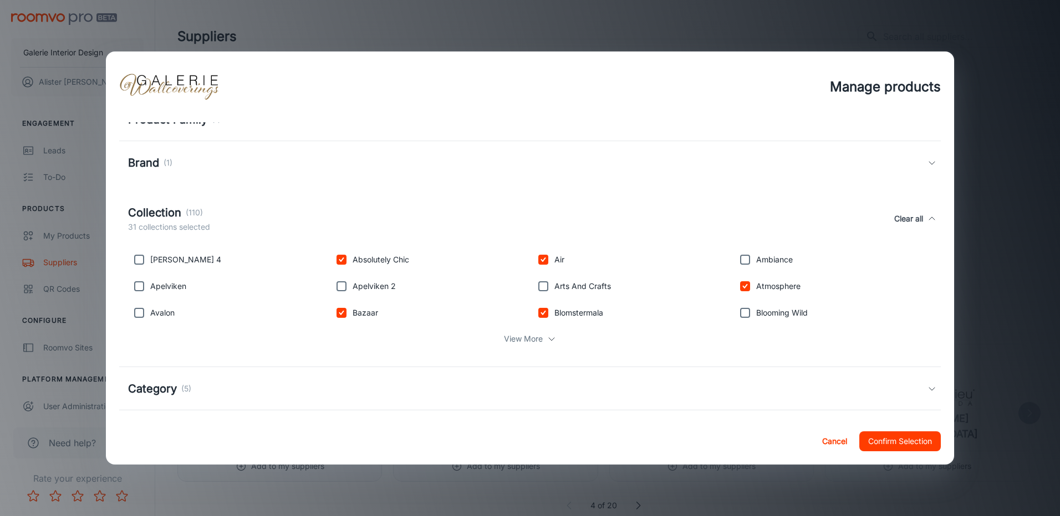
scroll to position [160, 0]
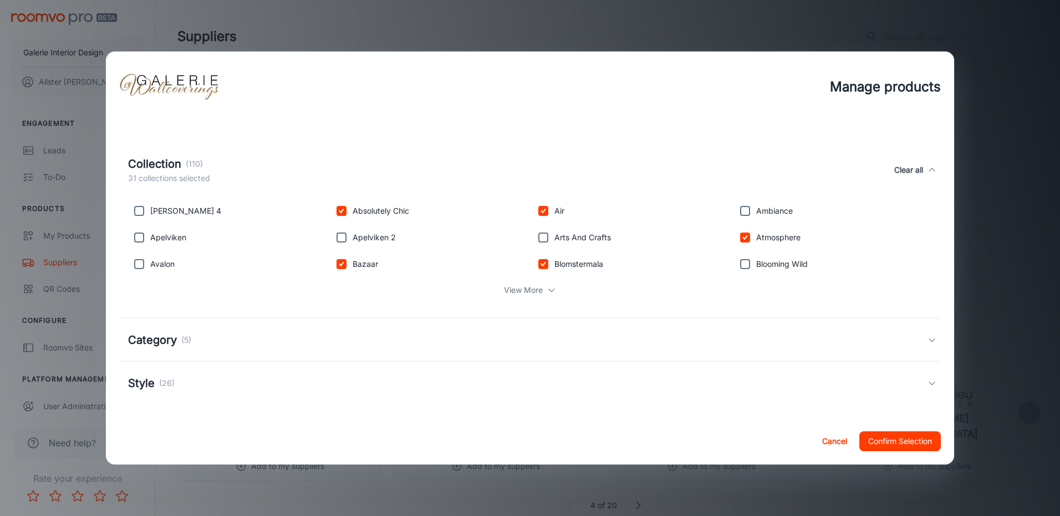
click at [522, 294] on p "View More" at bounding box center [523, 290] width 39 height 12
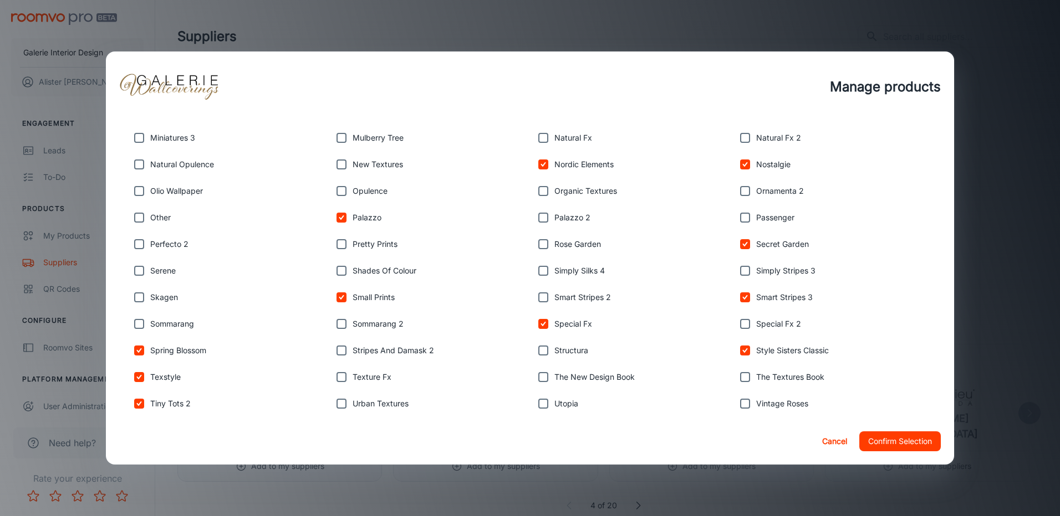
scroll to position [769, 0]
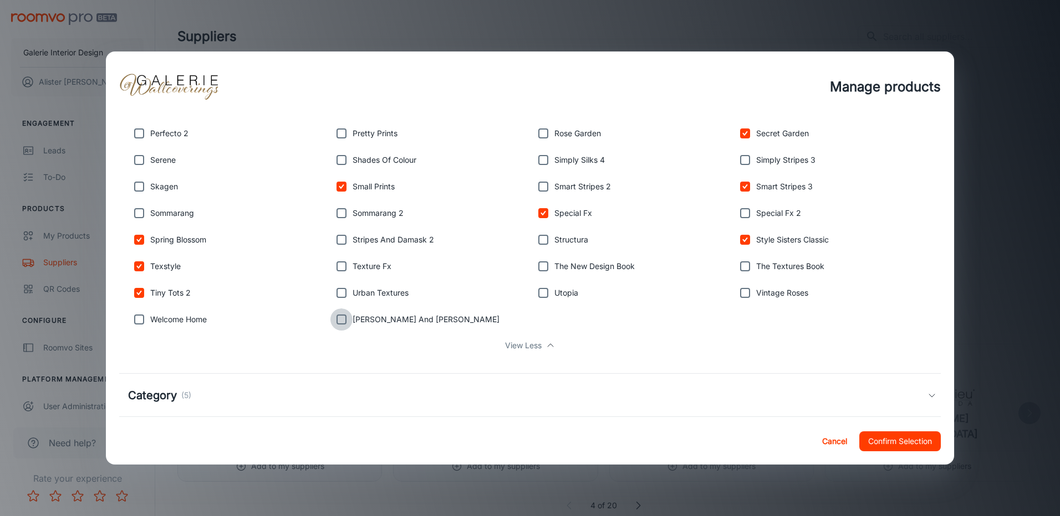
click at [340, 320] on input "checkbox" at bounding box center [341, 320] width 22 height 22
checkbox input "true"
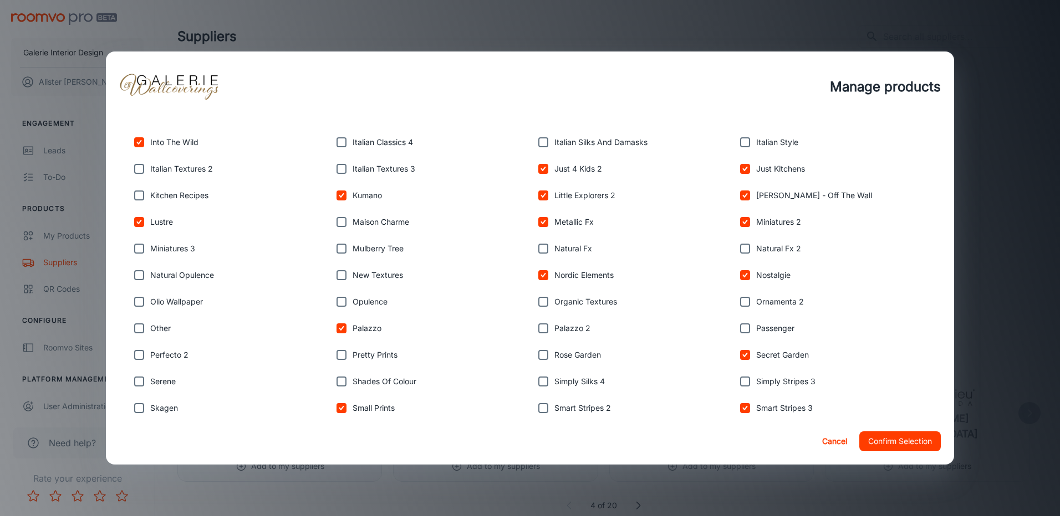
scroll to position [603, 0]
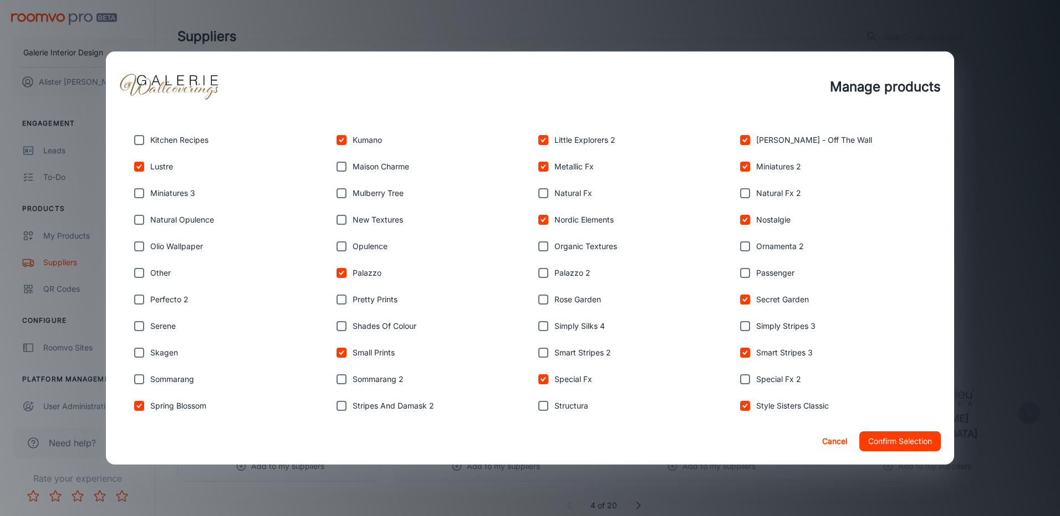
click at [141, 195] on input "checkbox" at bounding box center [139, 193] width 22 height 22
checkbox input "true"
click at [538, 278] on input "checkbox" at bounding box center [543, 273] width 22 height 22
checkbox input "true"
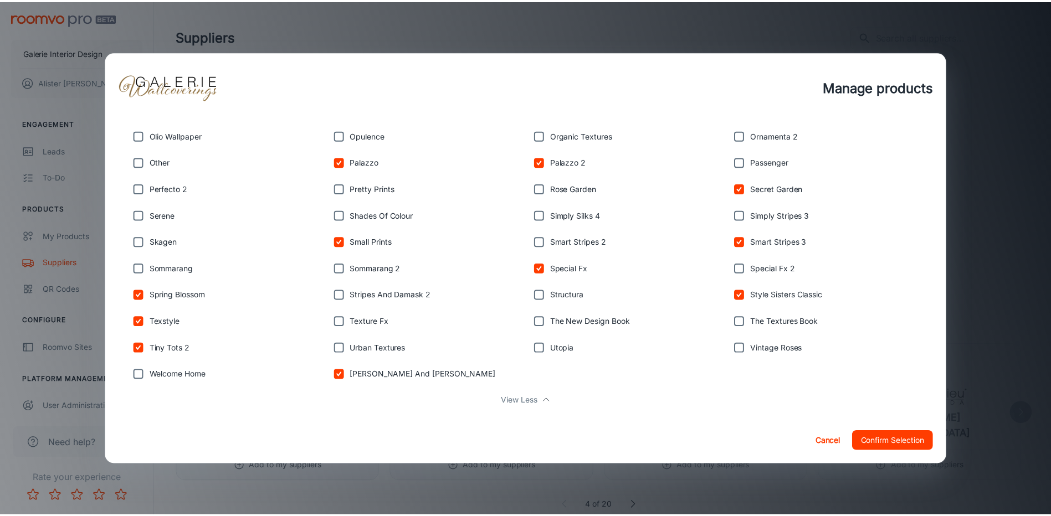
scroll to position [825, 0]
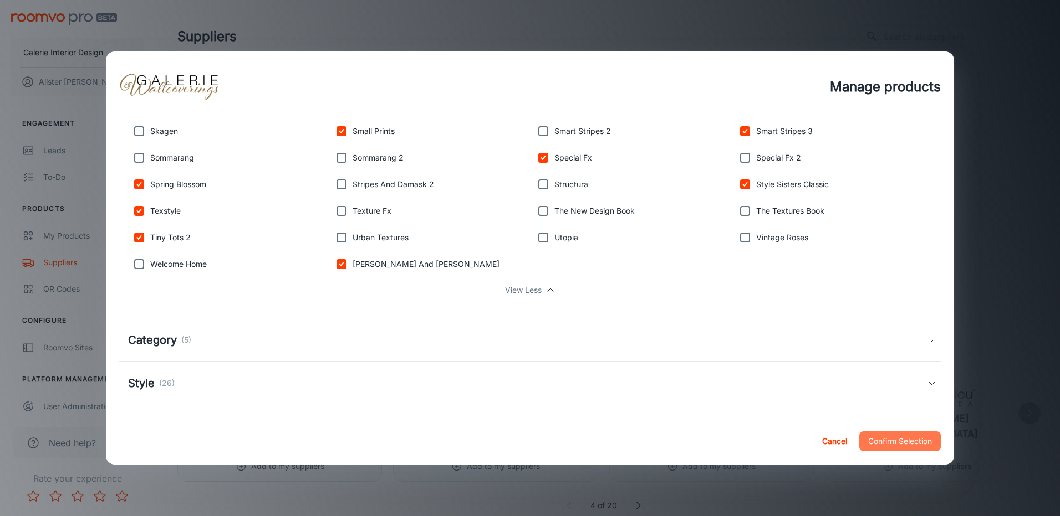
click at [895, 444] on button "Confirm Selection" at bounding box center [899, 442] width 81 height 20
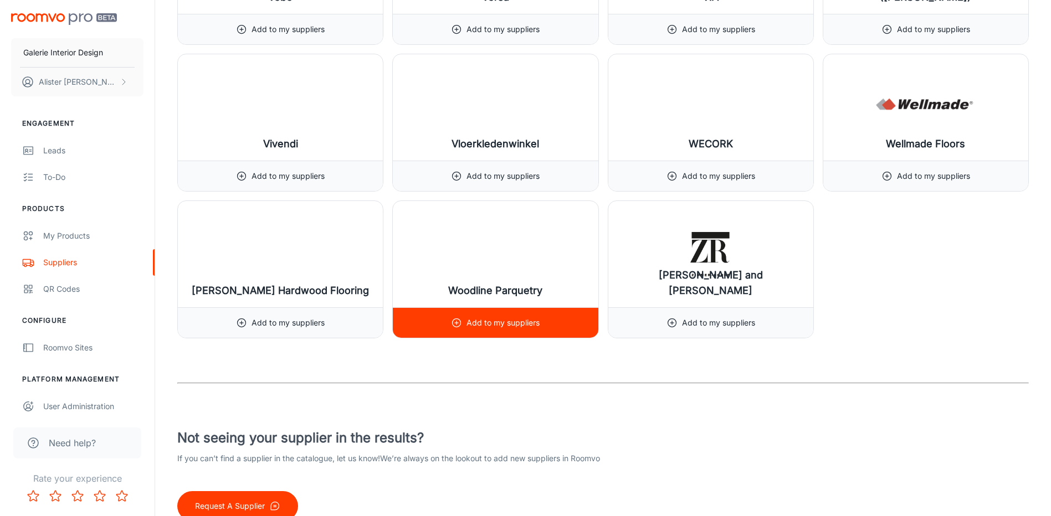
scroll to position [12918, 0]
